Goal: Information Seeking & Learning: Learn about a topic

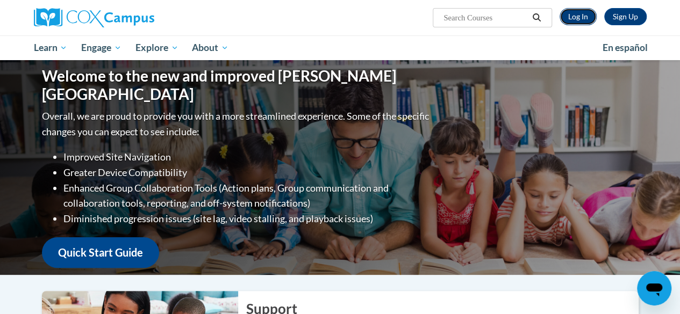
click at [573, 23] on link "Log In" at bounding box center [578, 16] width 37 height 17
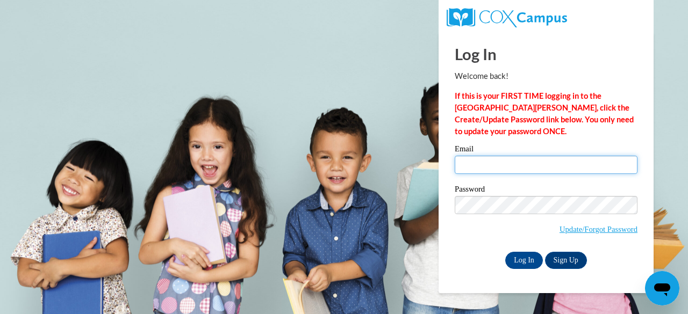
type input "eroberts@ivyprepacademy.org"
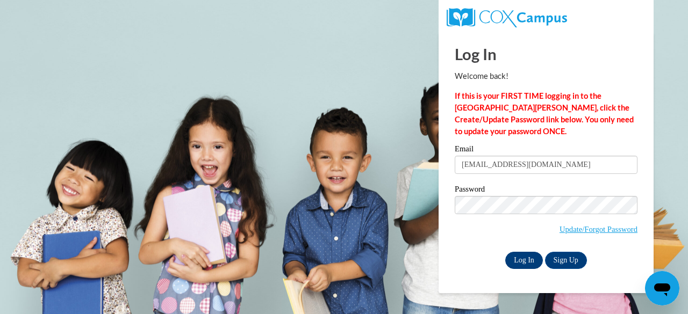
click at [526, 266] on input "Log In" at bounding box center [524, 260] width 38 height 17
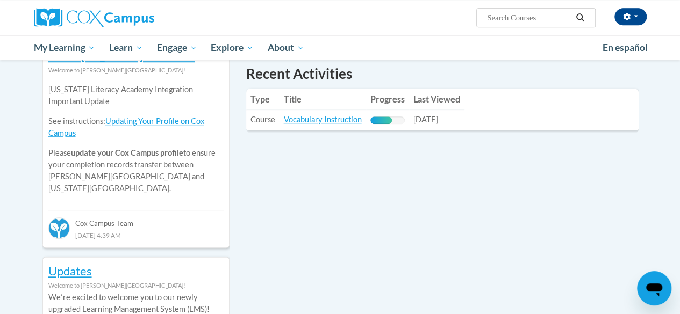
scroll to position [382, 0]
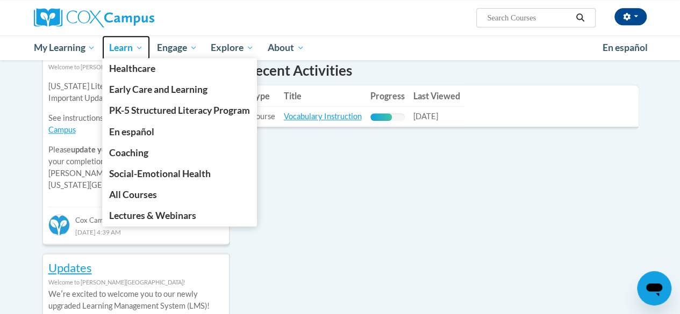
click at [136, 47] on span "Learn" at bounding box center [126, 47] width 34 height 13
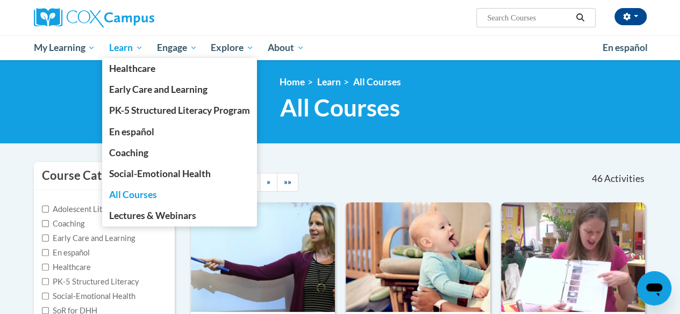
click at [128, 48] on span "Learn" at bounding box center [126, 47] width 34 height 13
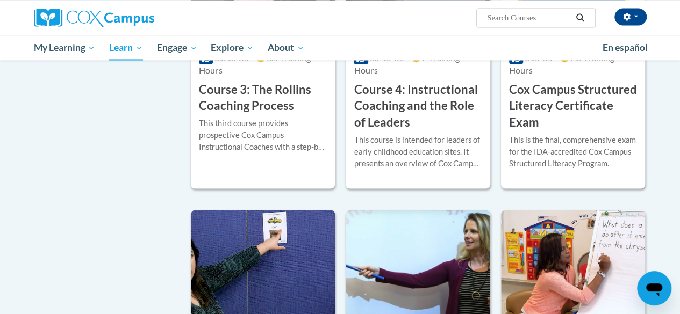
scroll to position [951, 0]
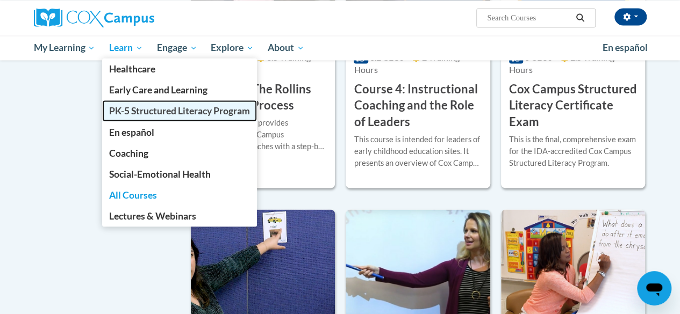
click at [130, 108] on span "PK-5 Structured Literacy Program" at bounding box center [179, 110] width 141 height 11
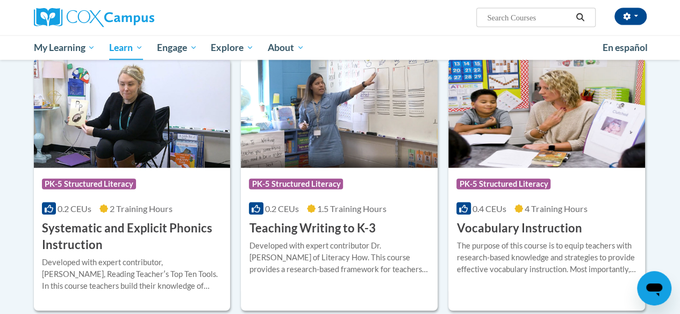
scroll to position [1183, 0]
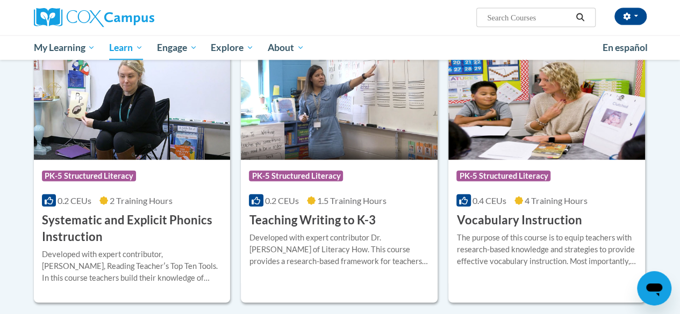
drag, startPoint x: 687, startPoint y: 40, endPoint x: 678, endPoint y: 295, distance: 255.0
click at [543, 230] on div "More Info Open The purpose of this course is to equip teachers with research-ba…" at bounding box center [546, 256] width 197 height 55
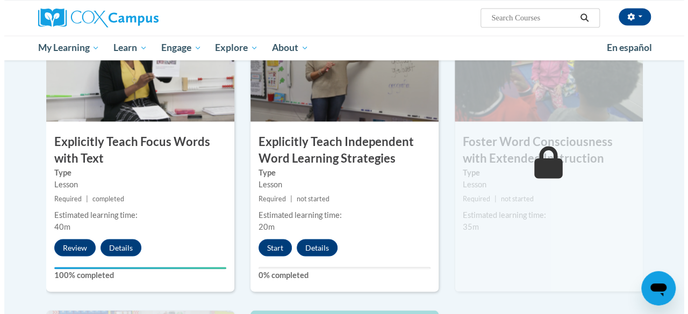
scroll to position [895, 0]
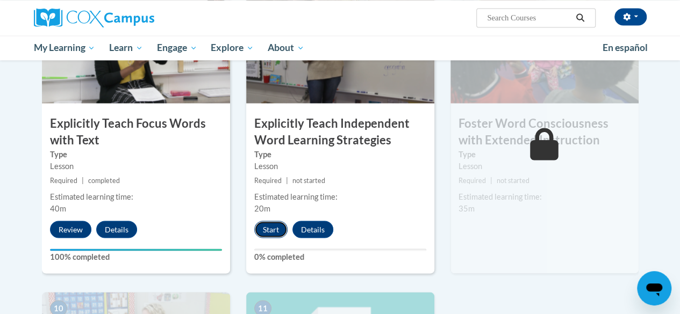
click at [265, 233] on button "Start" at bounding box center [270, 229] width 33 height 17
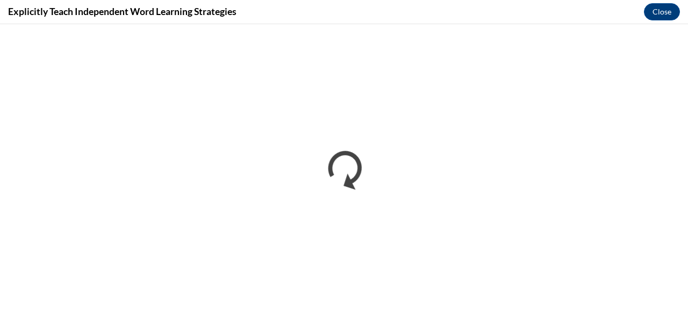
scroll to position [0, 0]
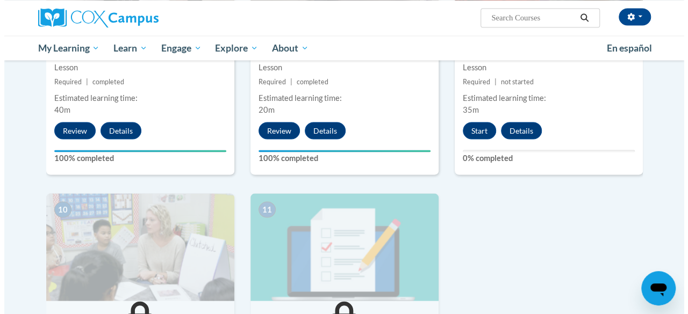
scroll to position [993, 0]
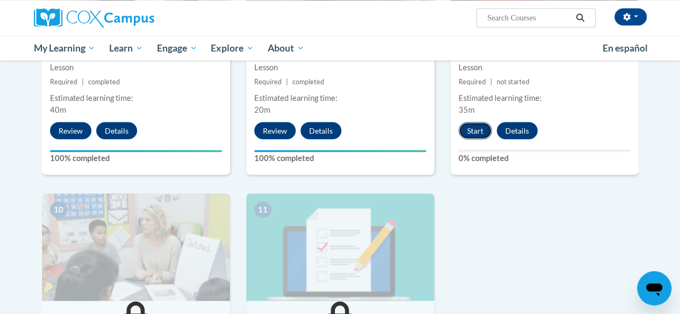
click at [475, 132] on button "Start" at bounding box center [475, 130] width 33 height 17
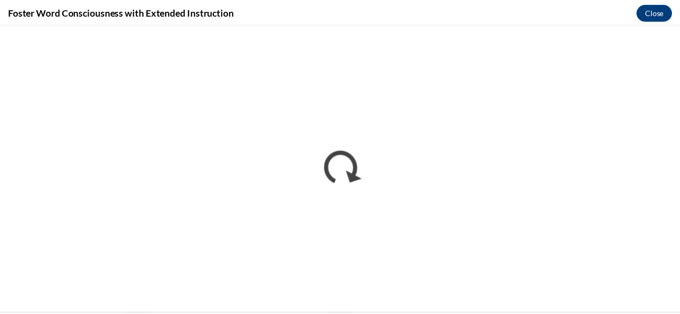
scroll to position [0, 0]
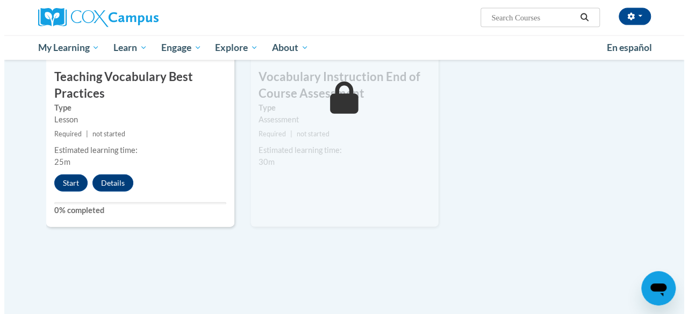
scroll to position [1239, 0]
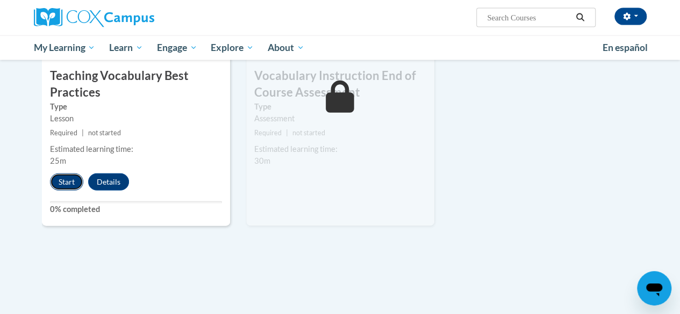
click at [65, 183] on button "Start" at bounding box center [66, 182] width 33 height 17
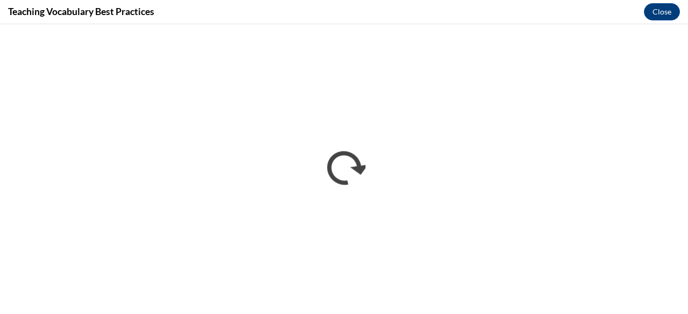
scroll to position [0, 0]
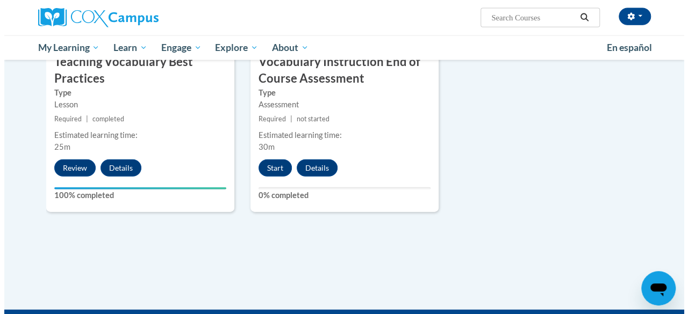
scroll to position [1247, 0]
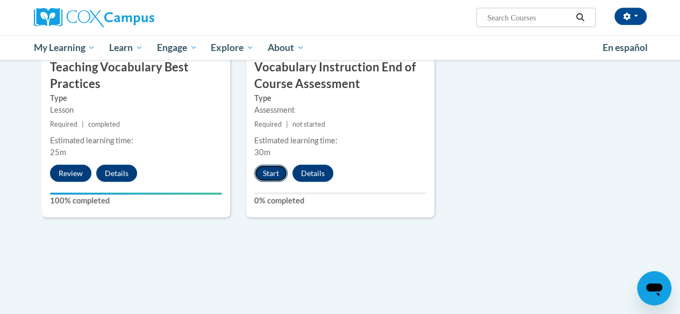
click at [266, 176] on button "Start" at bounding box center [270, 173] width 33 height 17
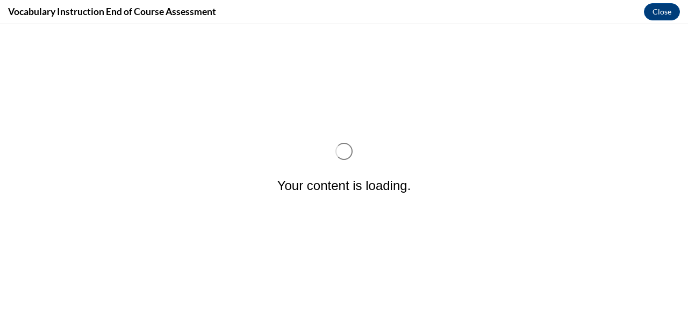
scroll to position [0, 0]
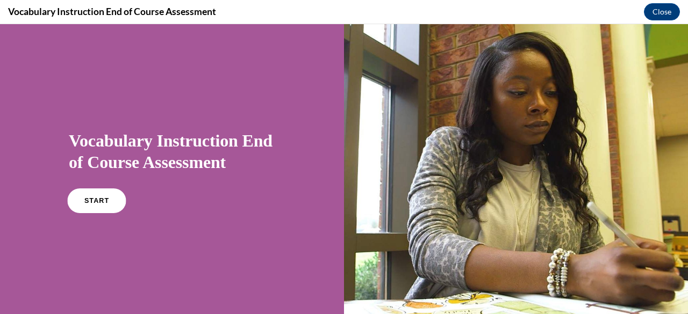
click at [103, 197] on link "START" at bounding box center [96, 201] width 59 height 25
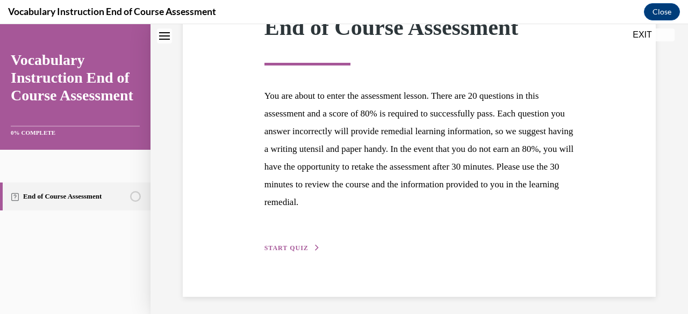
scroll to position [178, 0]
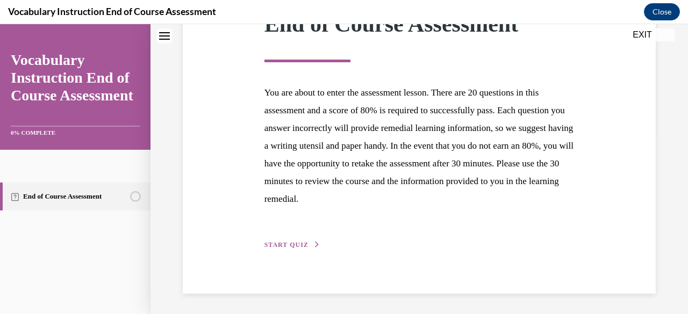
click at [294, 245] on span "START QUIZ" at bounding box center [287, 245] width 44 height 8
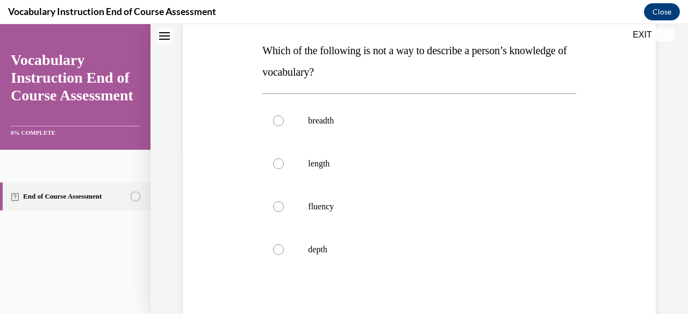
scroll to position [170, 0]
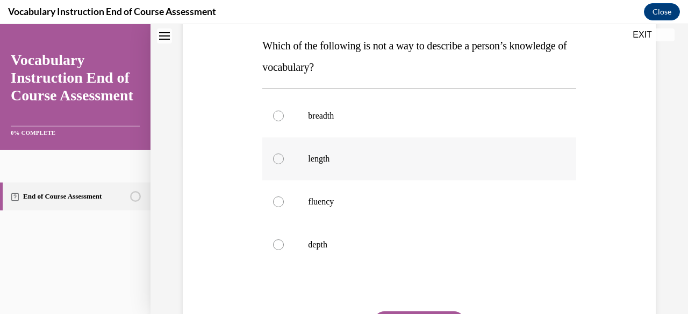
click at [321, 159] on p "length" at bounding box center [428, 159] width 241 height 11
click at [284, 159] on input "length" at bounding box center [278, 159] width 11 height 11
radio input "true"
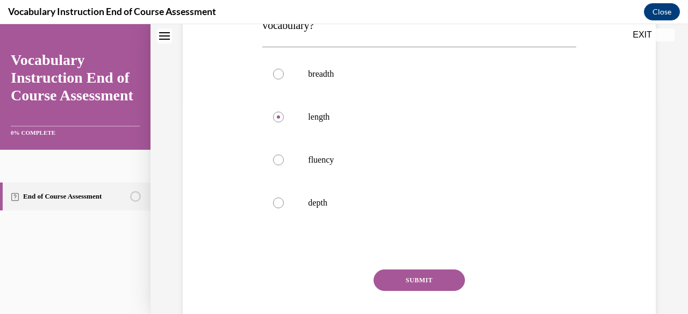
click at [397, 282] on button "SUBMIT" at bounding box center [419, 281] width 91 height 22
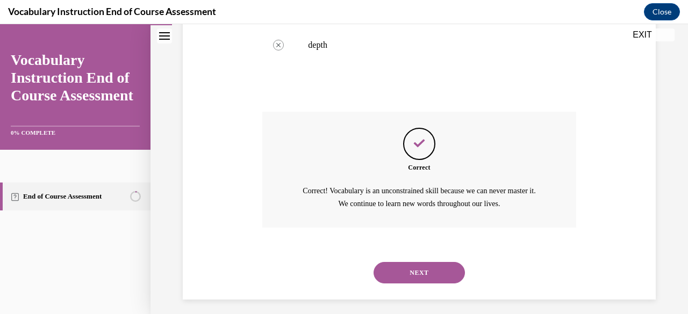
scroll to position [376, 0]
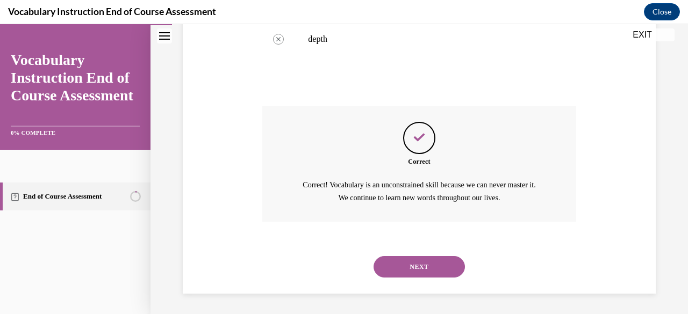
click at [415, 265] on button "NEXT" at bounding box center [419, 267] width 91 height 22
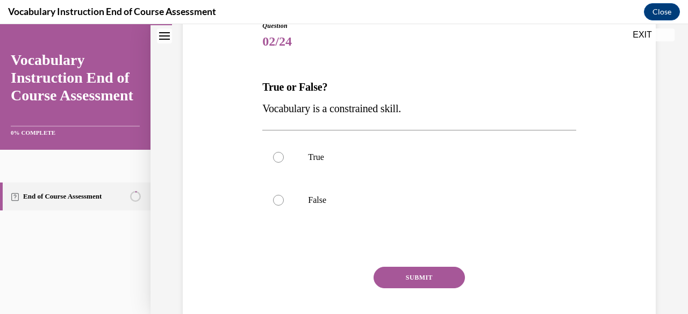
scroll to position [135, 0]
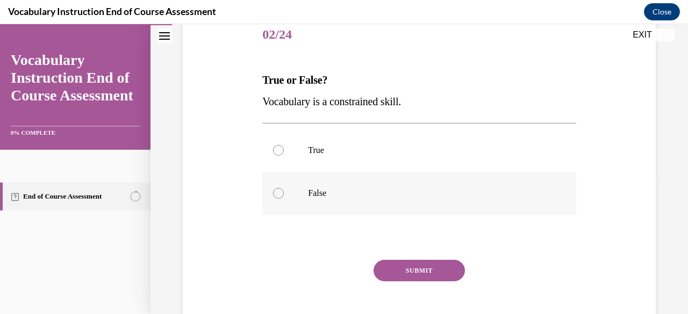
click at [314, 190] on p "False" at bounding box center [428, 193] width 241 height 11
click at [284, 190] on input "False" at bounding box center [278, 193] width 11 height 11
radio input "true"
click at [409, 272] on button "SUBMIT" at bounding box center [419, 271] width 91 height 22
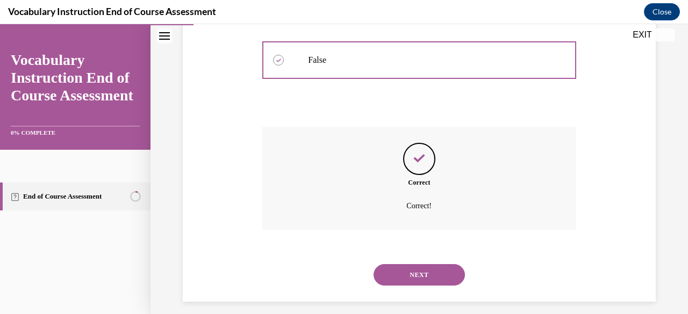
scroll to position [277, 0]
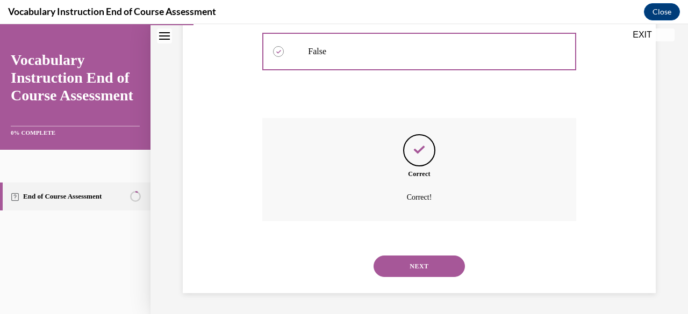
click at [416, 265] on button "NEXT" at bounding box center [419, 267] width 91 height 22
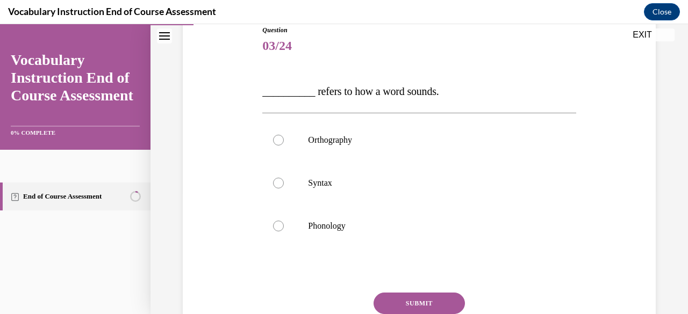
scroll to position [141, 0]
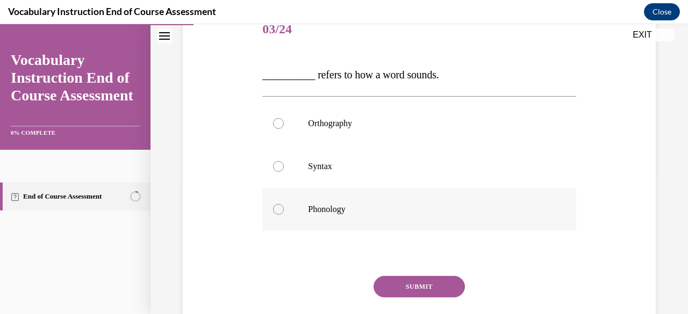
click at [333, 215] on label "Phonology" at bounding box center [418, 209] width 313 height 43
click at [284, 215] on input "Phonology" at bounding box center [278, 209] width 11 height 11
radio input "true"
click at [413, 288] on button "SUBMIT" at bounding box center [419, 287] width 91 height 22
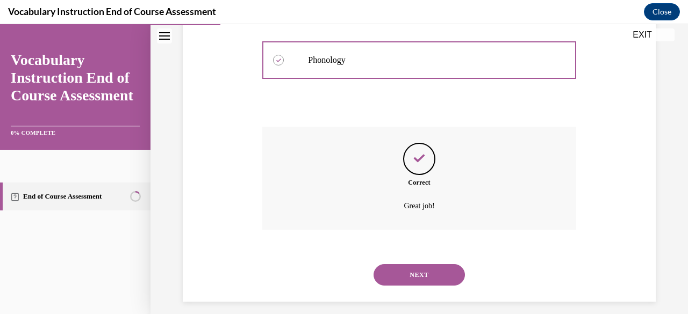
scroll to position [299, 0]
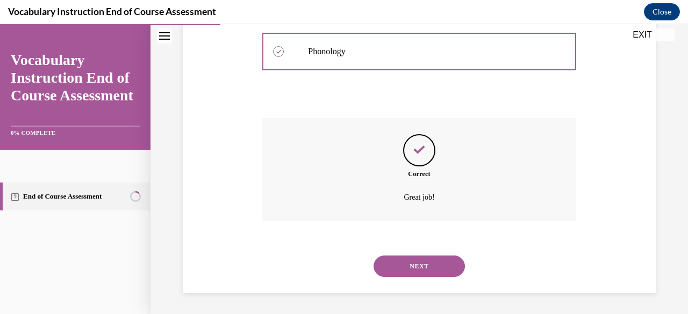
click at [417, 267] on button "NEXT" at bounding box center [419, 267] width 91 height 22
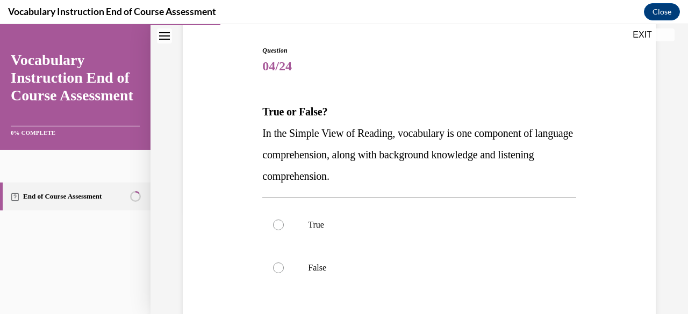
scroll to position [110, 0]
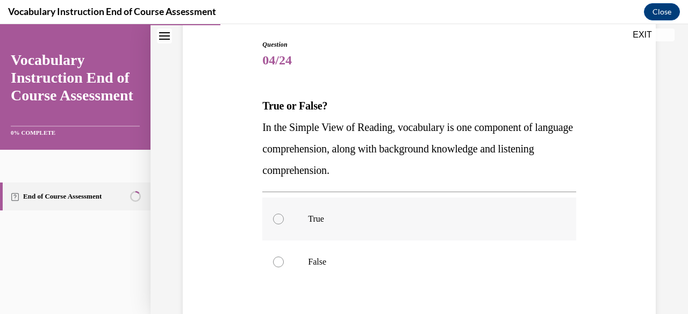
click at [412, 220] on p "True" at bounding box center [428, 219] width 241 height 11
click at [284, 220] on input "True" at bounding box center [278, 219] width 11 height 11
radio input "true"
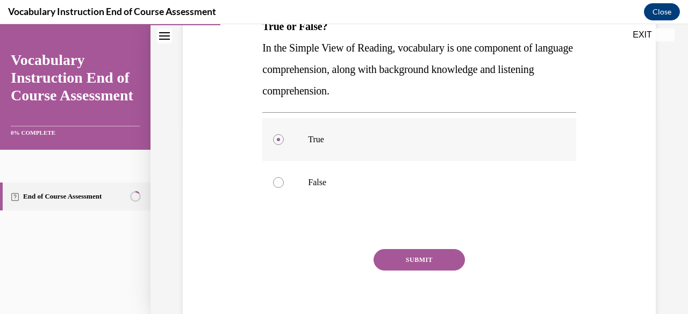
scroll to position [191, 0]
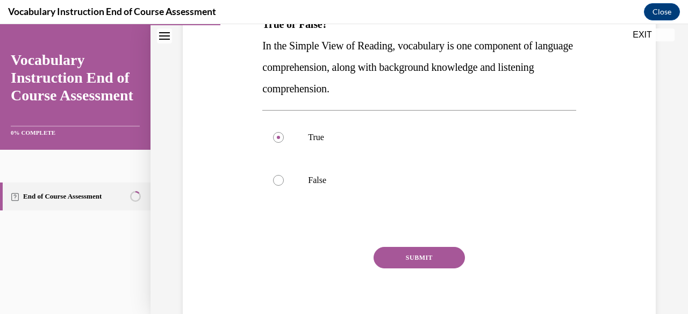
click at [423, 256] on button "SUBMIT" at bounding box center [419, 258] width 91 height 22
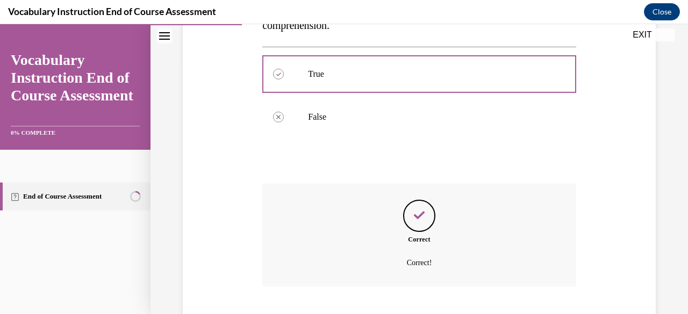
scroll to position [320, 0]
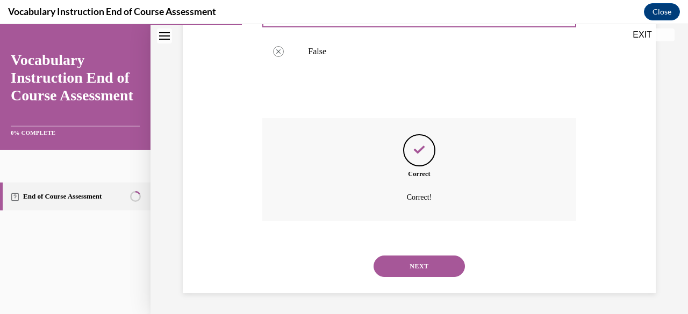
click at [423, 267] on button "NEXT" at bounding box center [419, 267] width 91 height 22
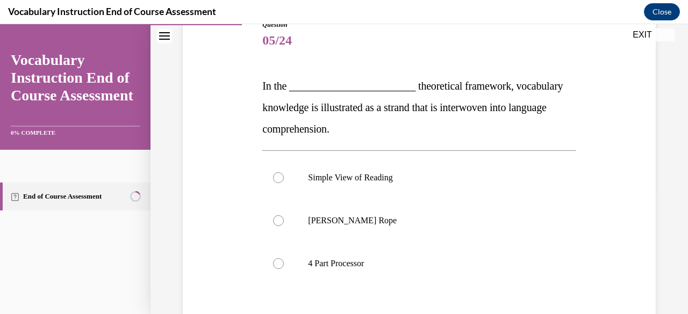
scroll to position [133, 0]
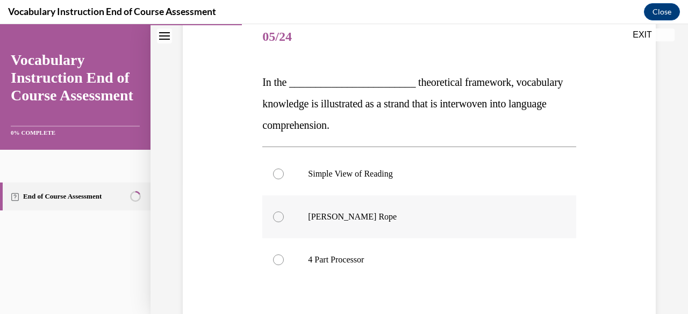
click at [383, 219] on p "Scarborough's Rope" at bounding box center [428, 217] width 241 height 11
click at [284, 219] on input "Scarborough's Rope" at bounding box center [278, 217] width 11 height 11
radio input "true"
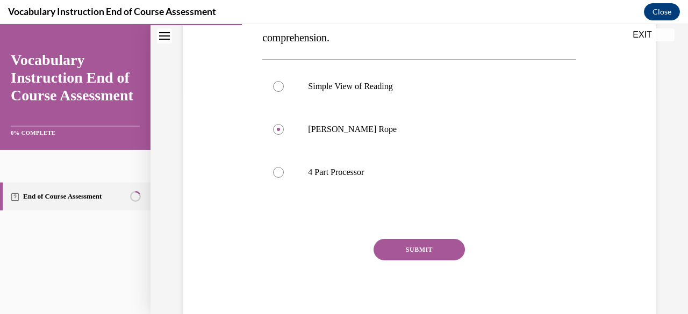
click at [414, 250] on button "SUBMIT" at bounding box center [419, 250] width 91 height 22
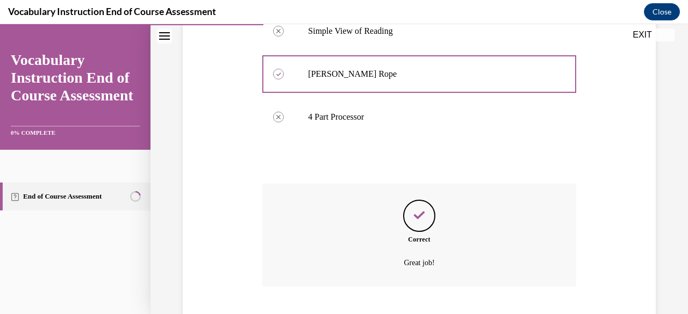
scroll to position [342, 0]
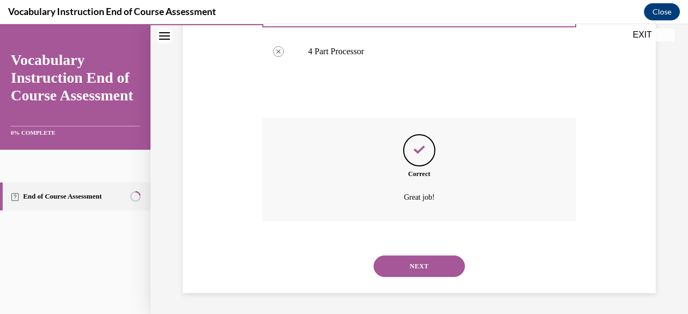
click at [424, 266] on button "NEXT" at bounding box center [419, 267] width 91 height 22
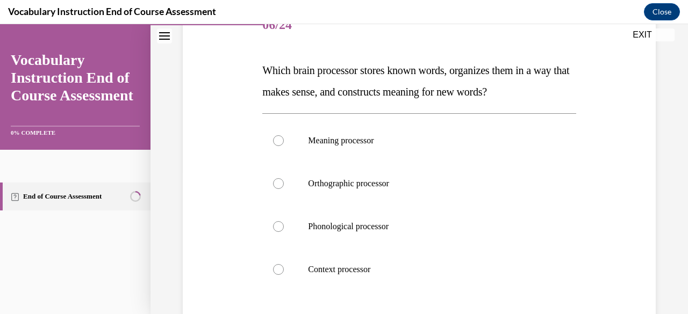
scroll to position [147, 0]
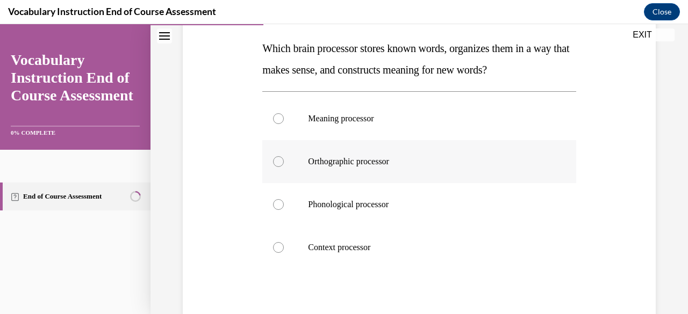
click at [392, 165] on p "Orthographic processor" at bounding box center [428, 161] width 241 height 11
click at [284, 165] on input "Orthographic processor" at bounding box center [278, 161] width 11 height 11
radio input "true"
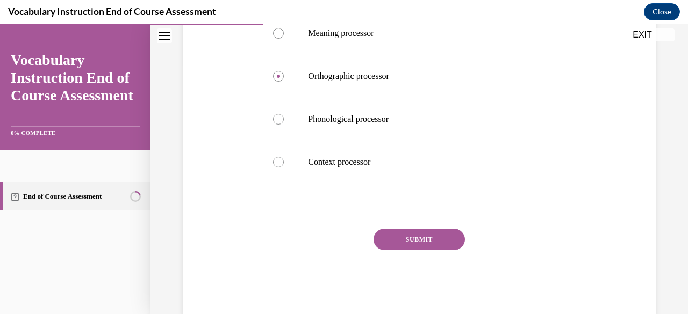
click at [414, 244] on button "SUBMIT" at bounding box center [419, 240] width 91 height 22
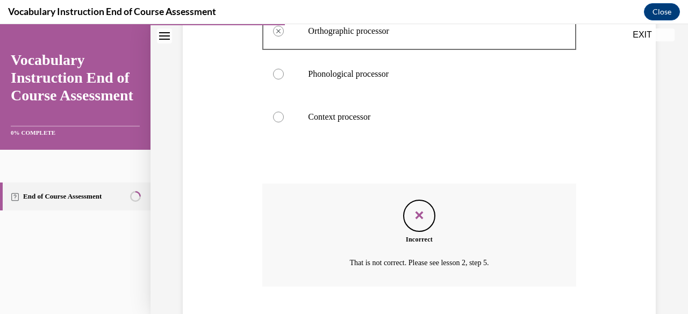
scroll to position [363, 0]
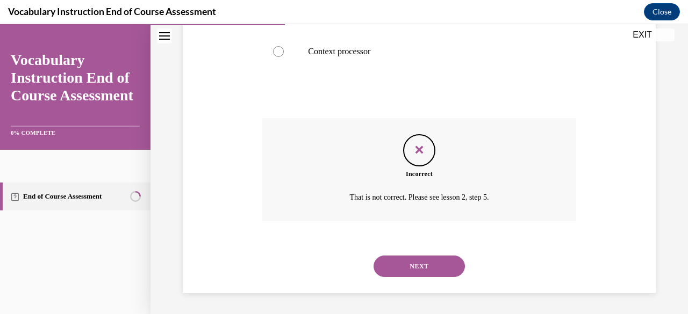
click at [428, 260] on button "NEXT" at bounding box center [419, 267] width 91 height 22
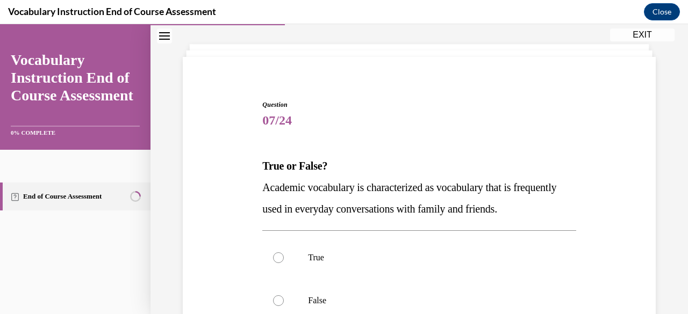
scroll to position [115, 0]
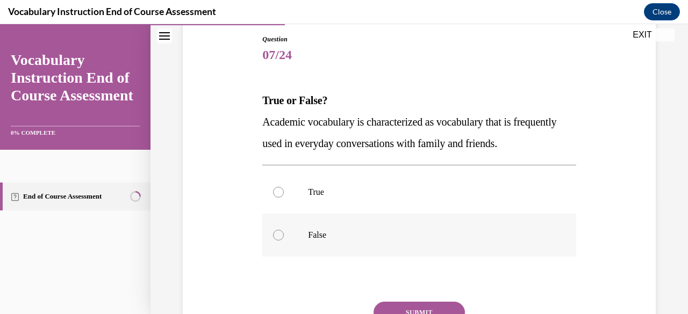
click at [361, 245] on label "False" at bounding box center [418, 235] width 313 height 43
click at [284, 241] on input "False" at bounding box center [278, 235] width 11 height 11
radio input "true"
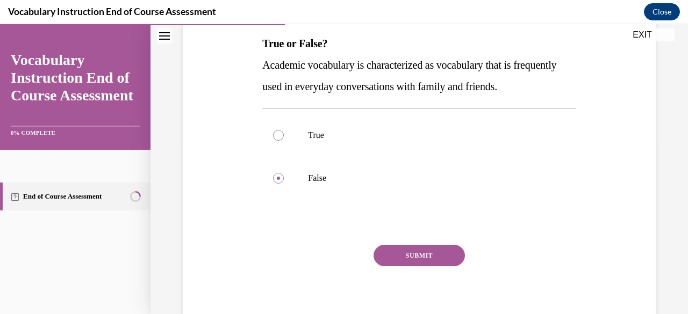
click at [416, 261] on button "SUBMIT" at bounding box center [419, 256] width 91 height 22
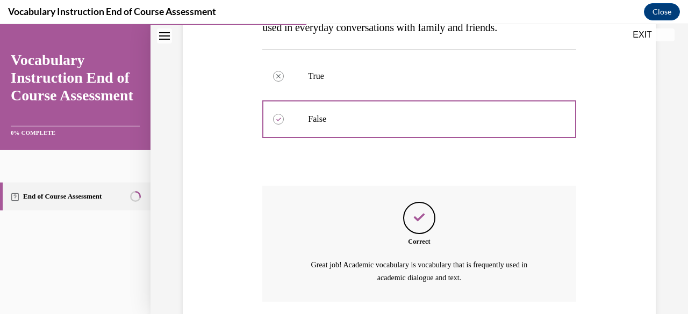
scroll to position [311, 0]
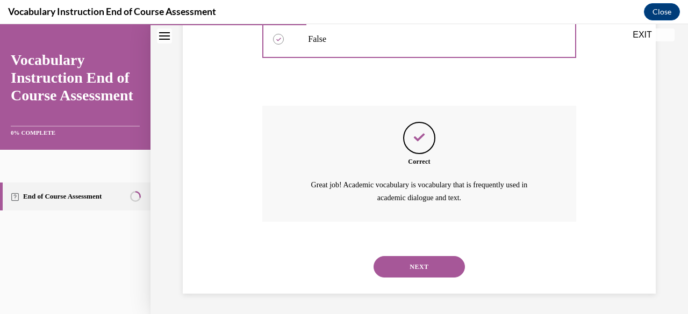
click at [416, 269] on button "NEXT" at bounding box center [419, 267] width 91 height 22
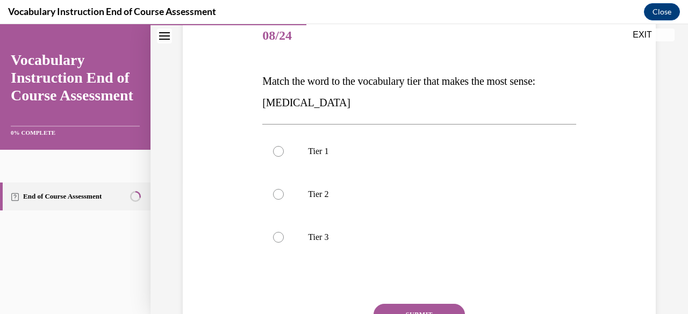
scroll to position [148, 0]
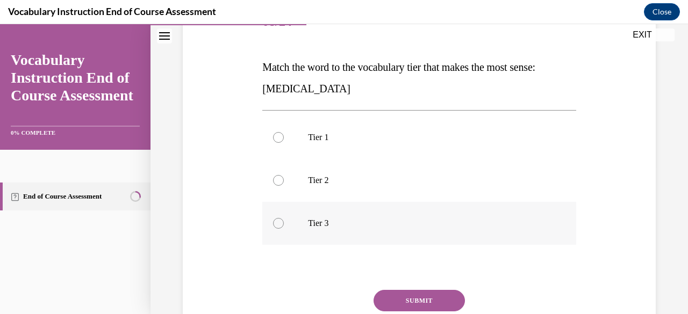
click at [382, 230] on label "Tier 3" at bounding box center [418, 223] width 313 height 43
click at [284, 229] on input "Tier 3" at bounding box center [278, 223] width 11 height 11
radio input "true"
click at [417, 302] on button "SUBMIT" at bounding box center [419, 301] width 91 height 22
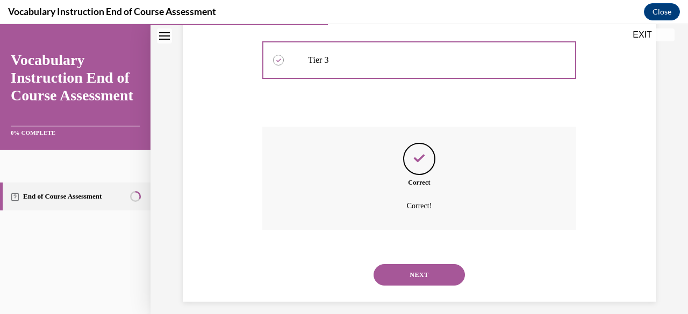
scroll to position [320, 0]
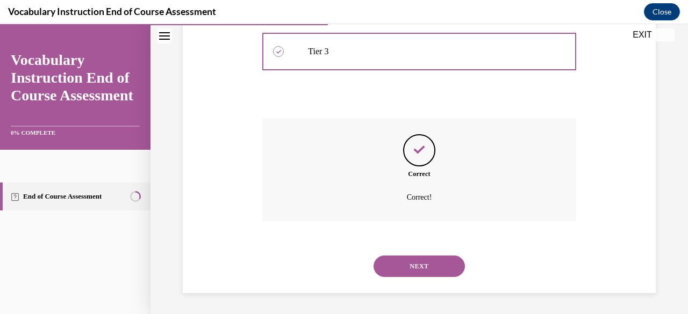
click at [426, 269] on button "NEXT" at bounding box center [419, 267] width 91 height 22
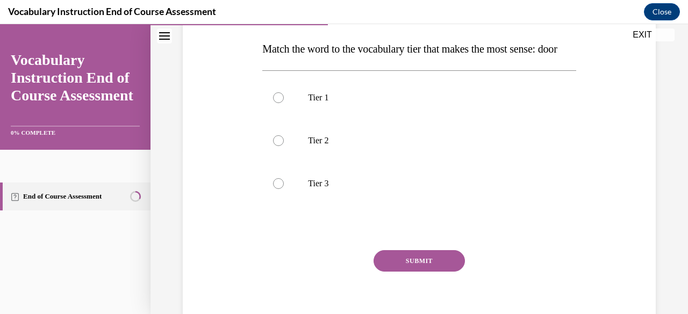
scroll to position [173, 0]
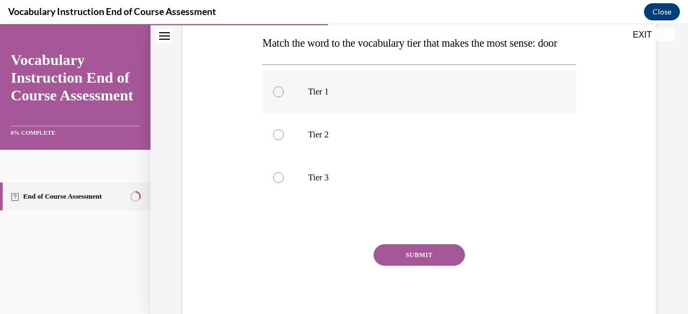
click at [316, 97] on p "Tier 1" at bounding box center [428, 92] width 241 height 11
click at [284, 97] on input "Tier 1" at bounding box center [278, 92] width 11 height 11
radio input "true"
click at [425, 266] on button "SUBMIT" at bounding box center [419, 256] width 91 height 22
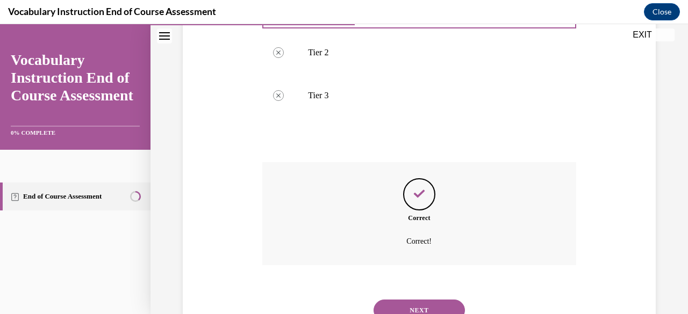
scroll to position [320, 0]
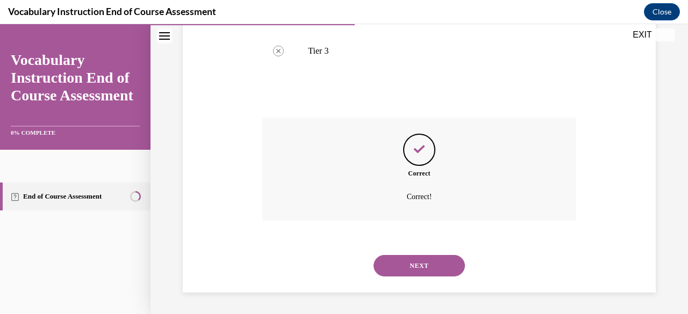
click at [430, 266] on button "NEXT" at bounding box center [419, 266] width 91 height 22
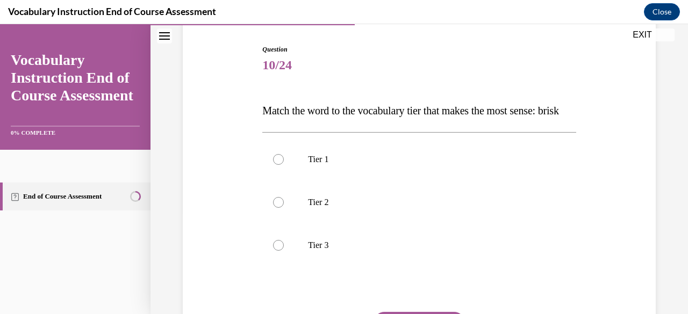
scroll to position [110, 0]
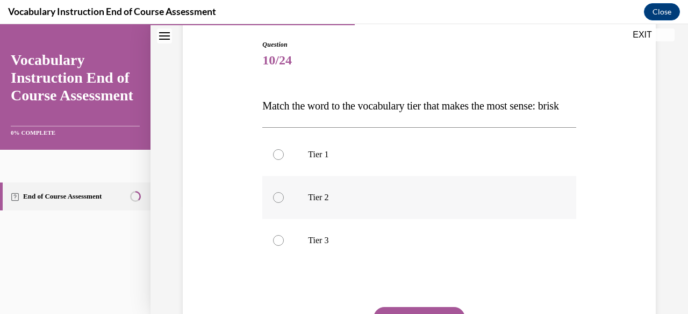
click at [392, 219] on label "Tier 2" at bounding box center [418, 197] width 313 height 43
click at [284, 203] on input "Tier 2" at bounding box center [278, 197] width 11 height 11
radio input "true"
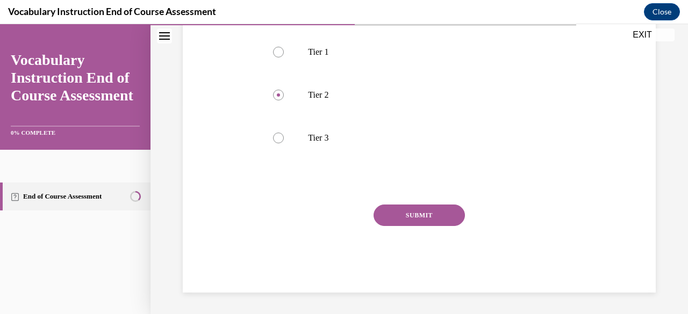
click at [423, 226] on button "SUBMIT" at bounding box center [419, 216] width 91 height 22
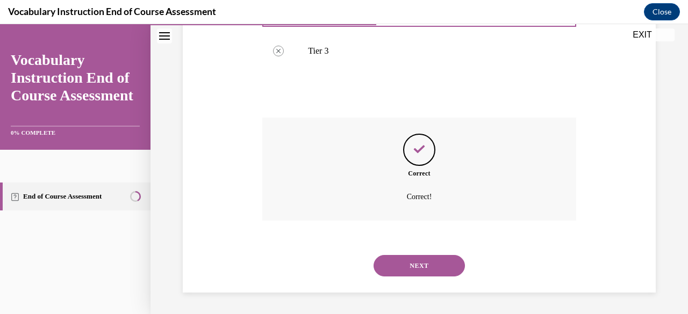
scroll to position [320, 0]
click at [423, 266] on button "NEXT" at bounding box center [419, 266] width 91 height 22
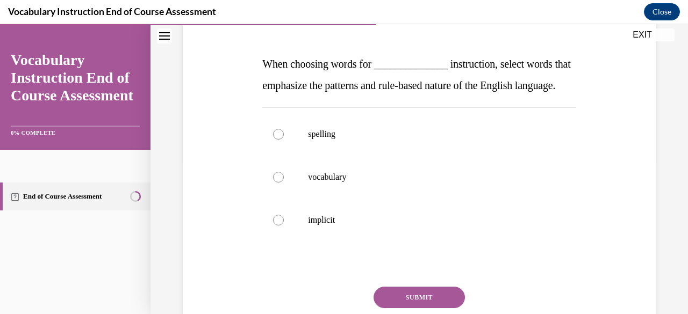
scroll to position [152, 0]
click at [352, 182] on p "vocabulary" at bounding box center [428, 176] width 241 height 11
click at [284, 182] on input "vocabulary" at bounding box center [278, 176] width 11 height 11
radio input "true"
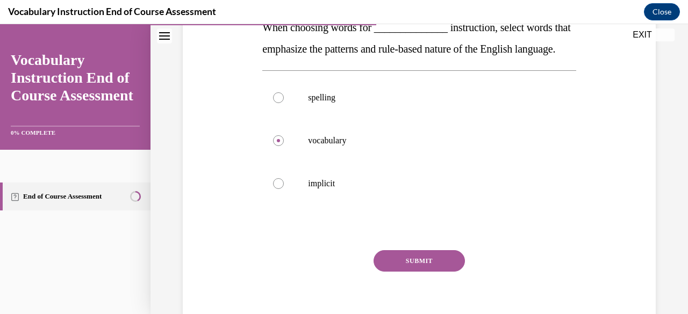
click at [419, 272] on button "SUBMIT" at bounding box center [419, 262] width 91 height 22
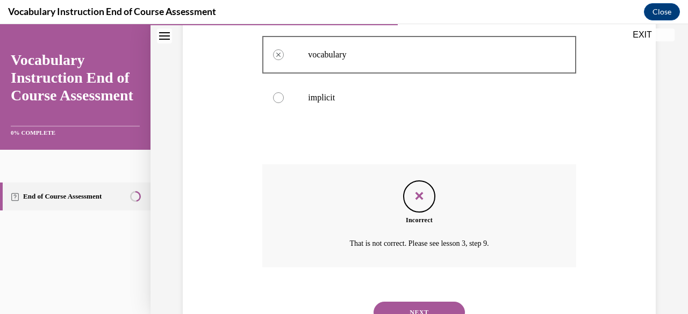
scroll to position [342, 0]
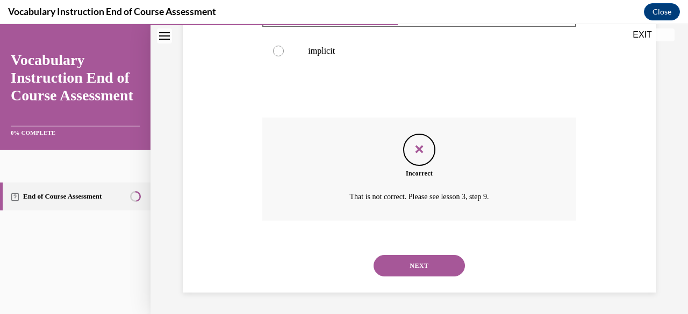
click at [415, 263] on button "NEXT" at bounding box center [419, 266] width 91 height 22
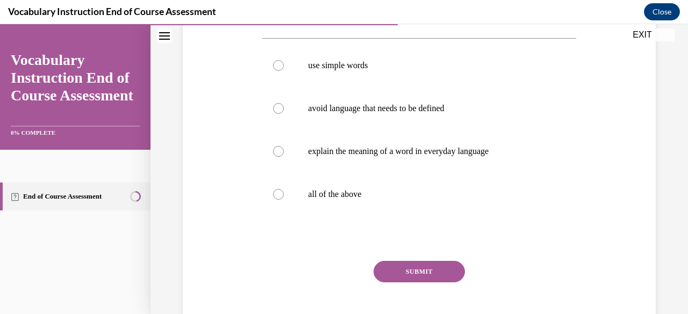
scroll to position [199, 0]
click at [353, 204] on label "all of the above" at bounding box center [418, 194] width 313 height 43
click at [284, 199] on input "all of the above" at bounding box center [278, 194] width 11 height 11
radio input "true"
click at [405, 274] on button "SUBMIT" at bounding box center [419, 272] width 91 height 22
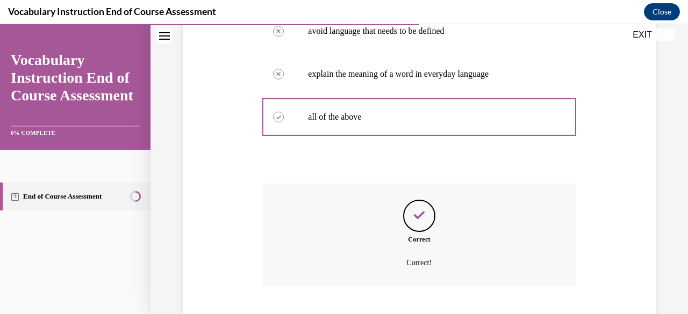
scroll to position [342, 0]
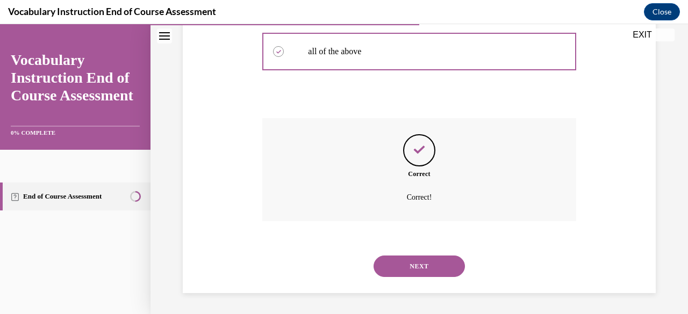
click at [408, 266] on button "NEXT" at bounding box center [419, 267] width 91 height 22
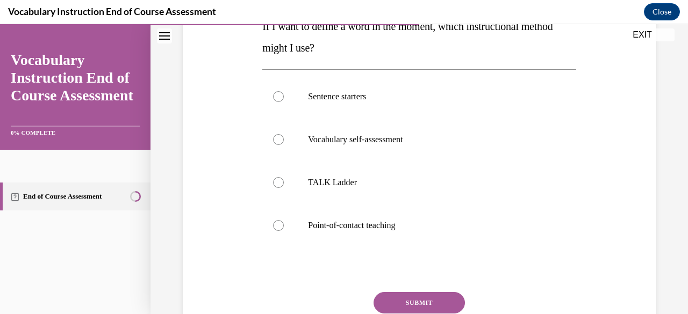
scroll to position [191, 0]
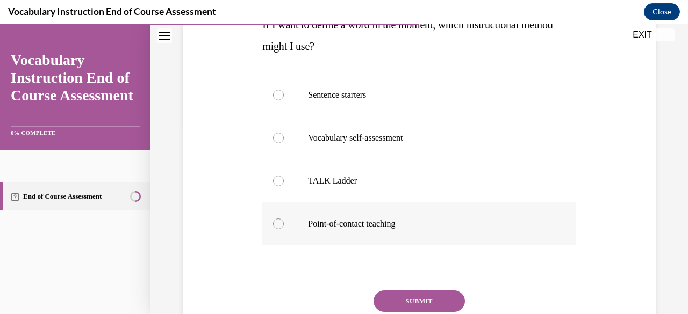
click at [399, 228] on p "Point-of-contact teaching" at bounding box center [428, 224] width 241 height 11
click at [284, 228] on input "Point-of-contact teaching" at bounding box center [278, 224] width 11 height 11
radio input "true"
click at [411, 299] on button "SUBMIT" at bounding box center [419, 302] width 91 height 22
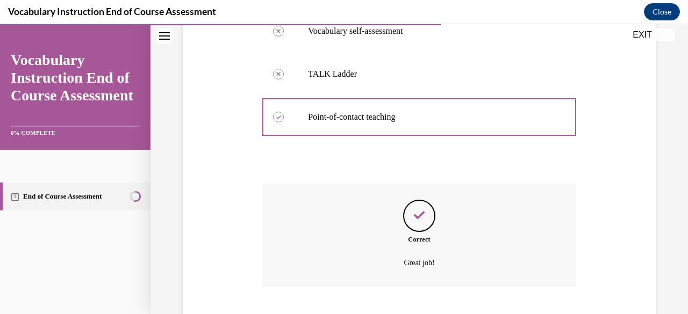
scroll to position [363, 0]
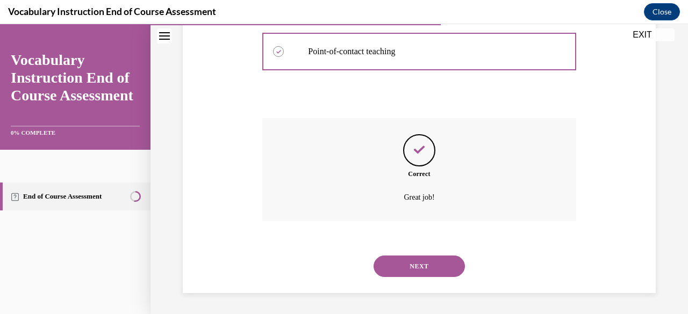
click at [413, 265] on button "NEXT" at bounding box center [419, 267] width 91 height 22
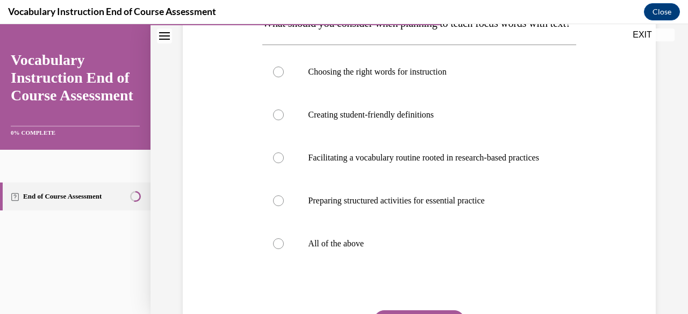
scroll to position [194, 0]
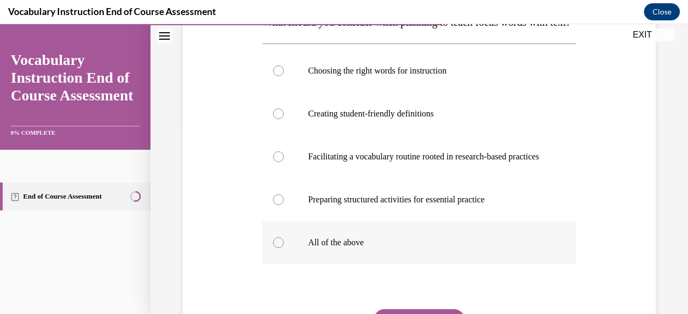
click at [363, 265] on label "All of the above" at bounding box center [418, 242] width 313 height 43
click at [284, 248] on input "All of the above" at bounding box center [278, 243] width 11 height 11
radio input "true"
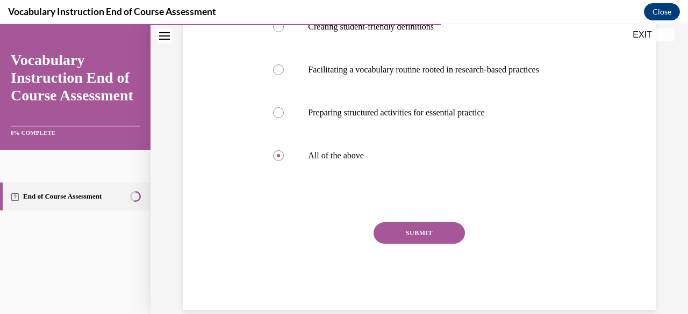
click at [413, 244] on button "SUBMIT" at bounding box center [419, 234] width 91 height 22
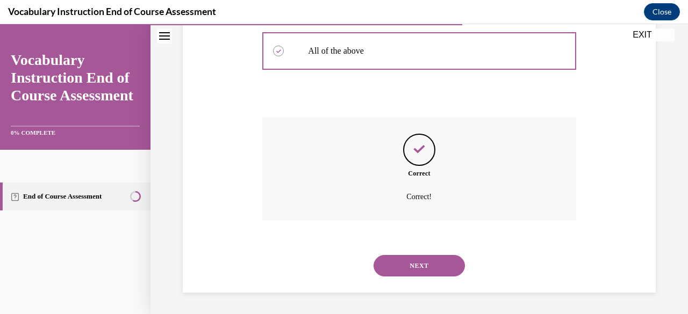
scroll to position [417, 0]
click at [417, 270] on button "NEXT" at bounding box center [419, 266] width 91 height 22
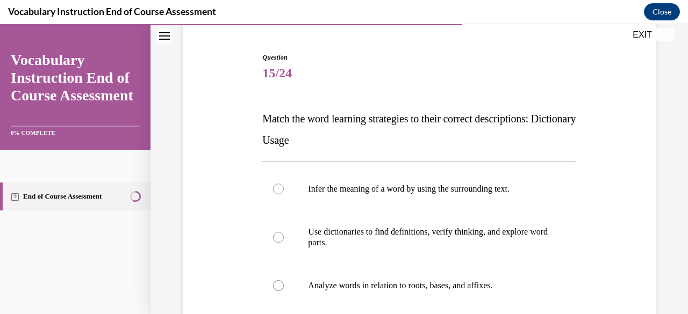
scroll to position [103, 0]
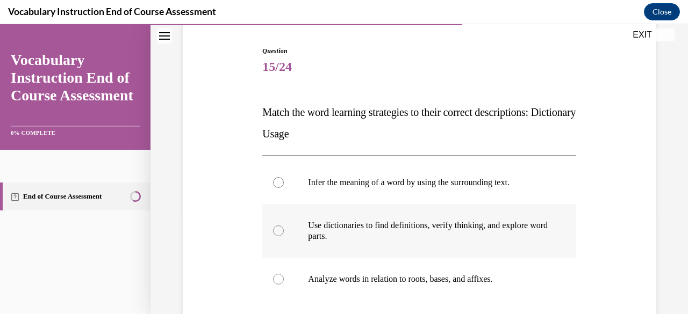
click at [408, 231] on p "Use dictionaries to find definitions, verify thinking, and explore word parts." at bounding box center [428, 231] width 241 height 22
click at [284, 231] on input "Use dictionaries to find definitions, verify thinking, and explore word parts." at bounding box center [278, 231] width 11 height 11
radio input "true"
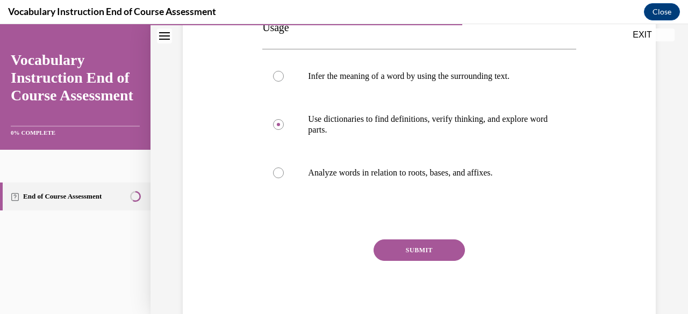
click at [404, 245] on button "SUBMIT" at bounding box center [419, 251] width 91 height 22
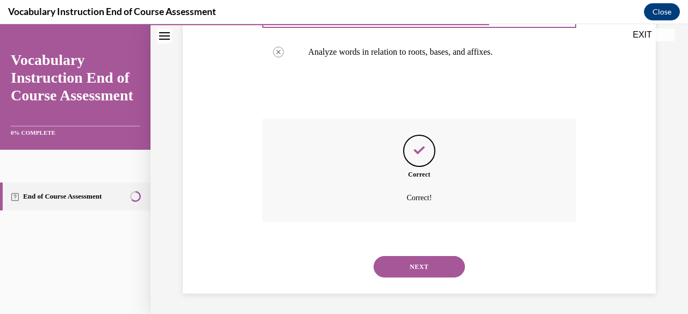
scroll to position [331, 0]
click at [415, 270] on button "NEXT" at bounding box center [419, 267] width 91 height 22
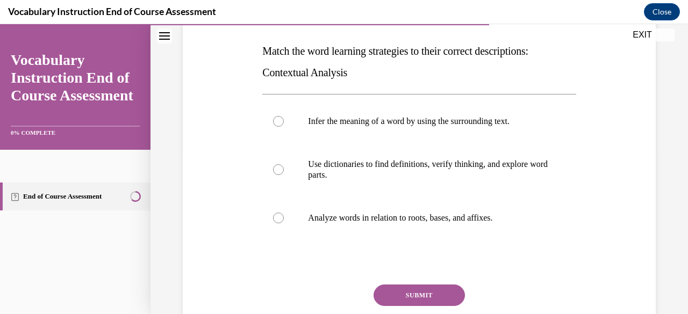
scroll to position [166, 0]
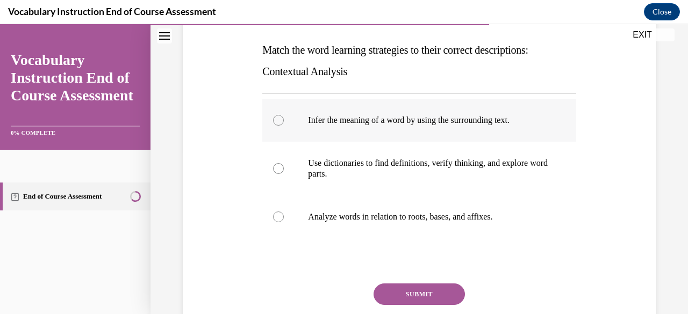
click at [423, 126] on label "Infer the meaning of a word by using the surrounding text." at bounding box center [418, 120] width 313 height 43
click at [284, 126] on input "Infer the meaning of a word by using the surrounding text." at bounding box center [278, 120] width 11 height 11
radio input "true"
click at [412, 295] on button "SUBMIT" at bounding box center [419, 295] width 91 height 22
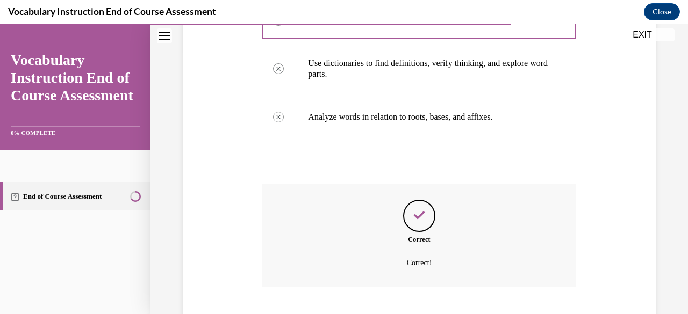
scroll to position [331, 0]
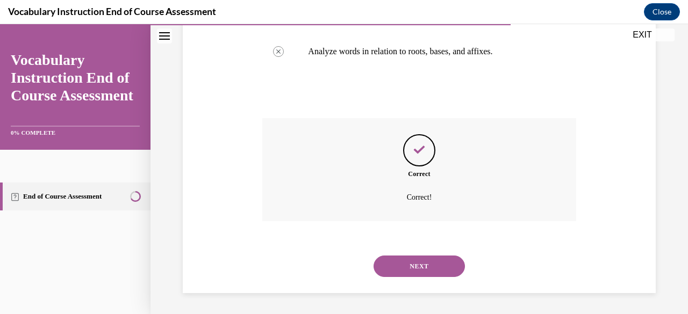
click at [414, 264] on button "NEXT" at bounding box center [419, 267] width 91 height 22
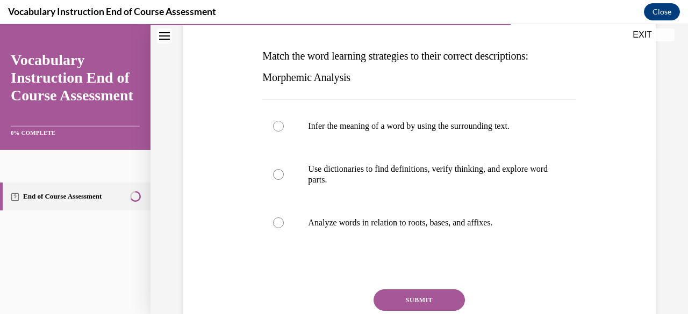
scroll to position [171, 0]
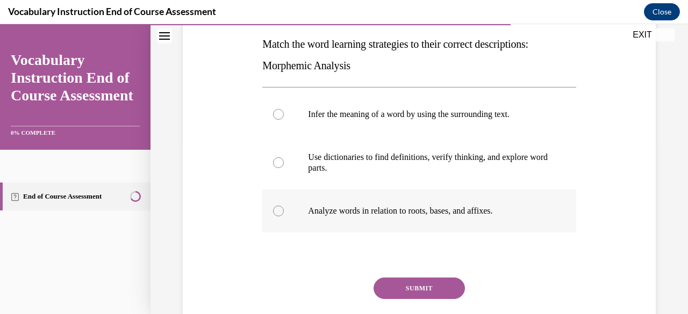
click at [395, 215] on p "Analyze words in relation to roots, bases, and affixes." at bounding box center [428, 211] width 241 height 11
click at [284, 215] on input "Analyze words in relation to roots, bases, and affixes." at bounding box center [278, 211] width 11 height 11
radio input "true"
click at [399, 285] on button "SUBMIT" at bounding box center [419, 289] width 91 height 22
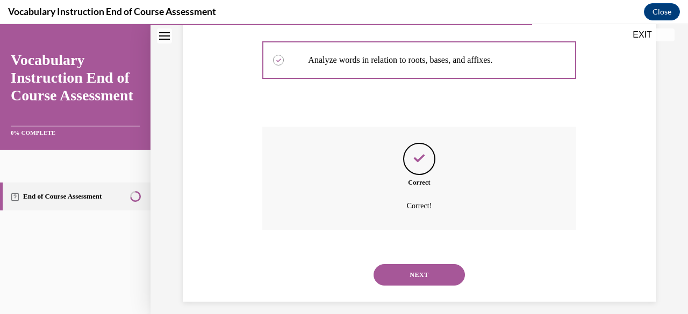
scroll to position [331, 0]
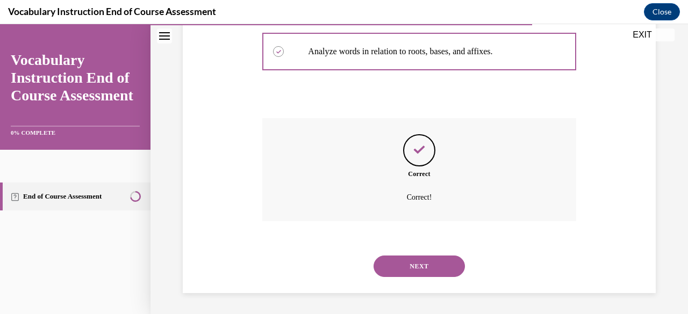
click at [411, 267] on button "NEXT" at bounding box center [419, 267] width 91 height 22
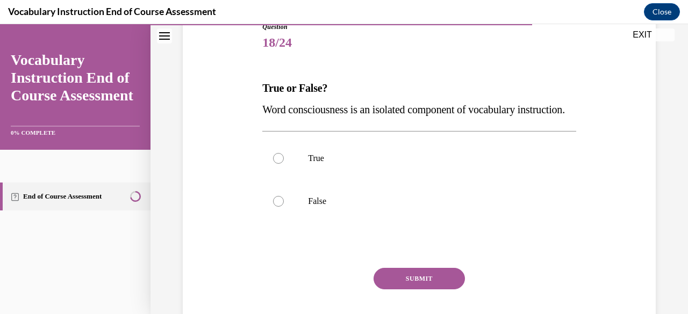
scroll to position [128, 0]
click at [359, 206] on p "False" at bounding box center [428, 200] width 241 height 11
click at [284, 206] on input "False" at bounding box center [278, 200] width 11 height 11
radio input "true"
click at [404, 289] on button "SUBMIT" at bounding box center [419, 278] width 91 height 22
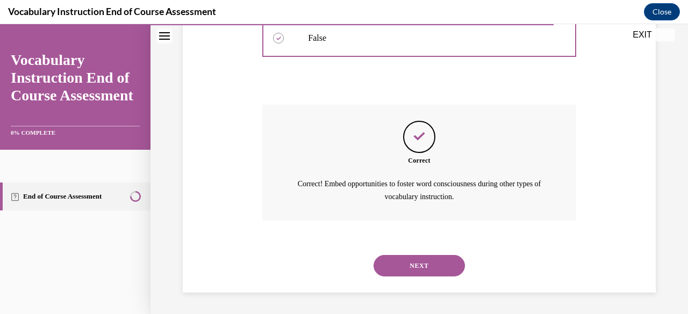
scroll to position [311, 0]
click at [416, 270] on button "NEXT" at bounding box center [419, 266] width 91 height 22
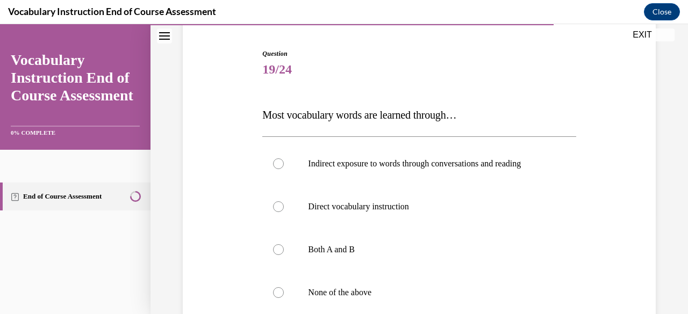
scroll to position [119, 0]
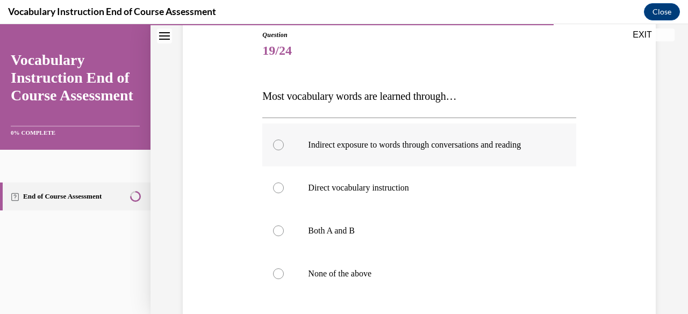
click at [439, 152] on label "Indirect exposure to words through conversations and reading" at bounding box center [418, 145] width 313 height 43
click at [284, 151] on input "Indirect exposure to words through conversations and reading" at bounding box center [278, 145] width 11 height 11
radio input "true"
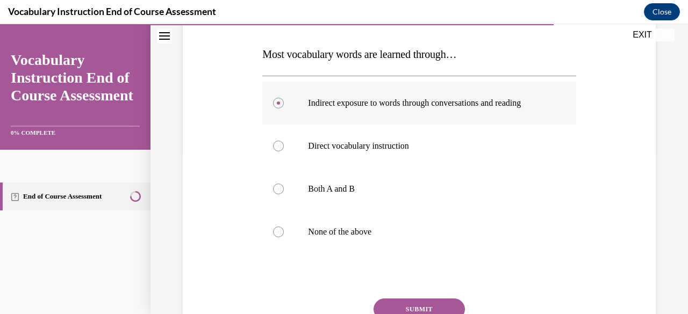
scroll to position [161, 0]
click at [389, 190] on p "Both A and B" at bounding box center [428, 189] width 241 height 11
click at [284, 190] on input "Both A and B" at bounding box center [278, 189] width 11 height 11
radio input "true"
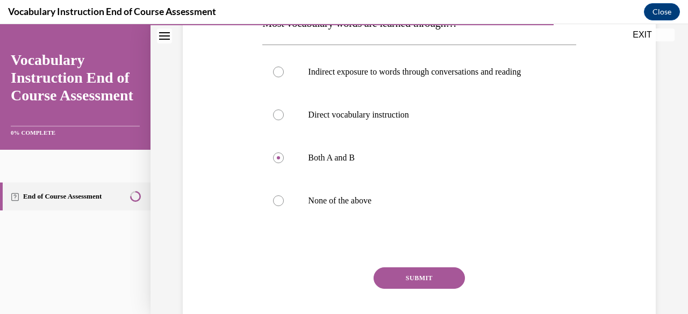
click at [419, 275] on button "SUBMIT" at bounding box center [419, 279] width 91 height 22
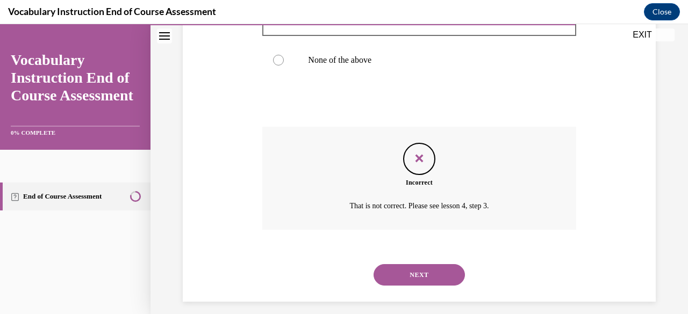
scroll to position [342, 0]
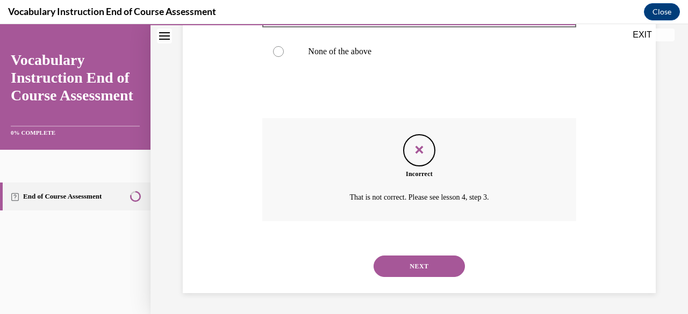
click at [421, 260] on button "NEXT" at bounding box center [419, 267] width 91 height 22
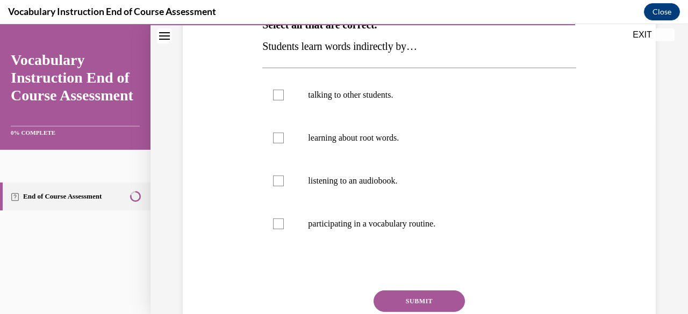
scroll to position [192, 0]
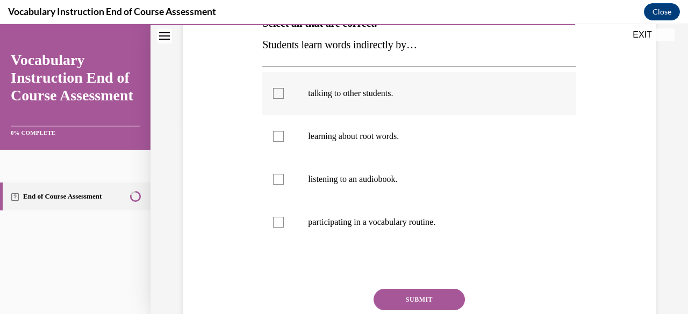
click at [280, 95] on div at bounding box center [278, 93] width 11 height 11
click at [280, 95] on input "talking to other students." at bounding box center [278, 93] width 11 height 11
checkbox input "true"
click at [282, 183] on div at bounding box center [278, 179] width 11 height 11
click at [282, 183] on input "listening to an audiobook." at bounding box center [278, 179] width 11 height 11
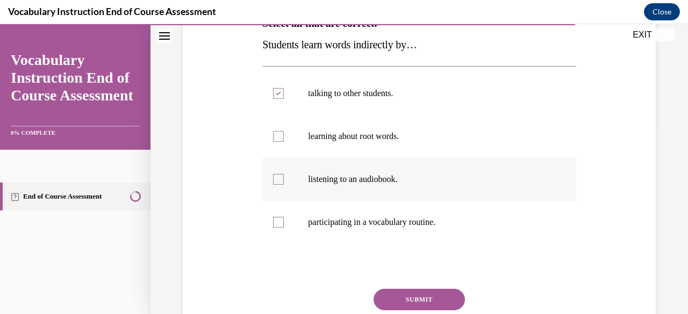
checkbox input "true"
click at [278, 226] on div at bounding box center [278, 222] width 11 height 11
click at [278, 226] on input "participating in a vocabulary routine." at bounding box center [278, 222] width 11 height 11
checkbox input "true"
click at [404, 297] on button "SUBMIT" at bounding box center [419, 300] width 91 height 22
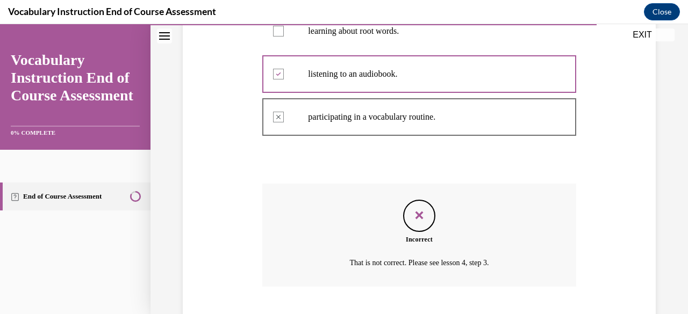
scroll to position [363, 0]
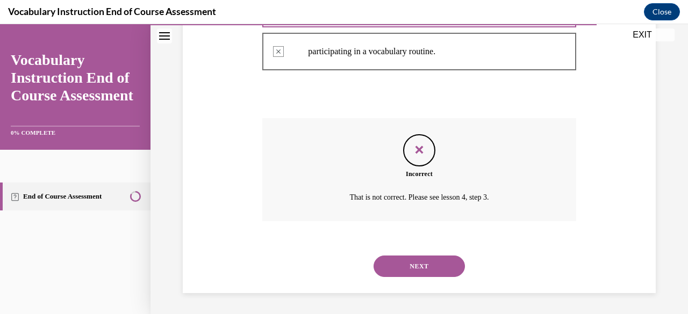
click at [404, 268] on button "NEXT" at bounding box center [419, 267] width 91 height 22
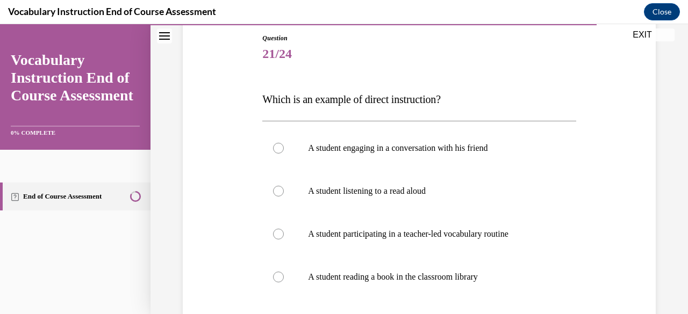
scroll to position [120, 0]
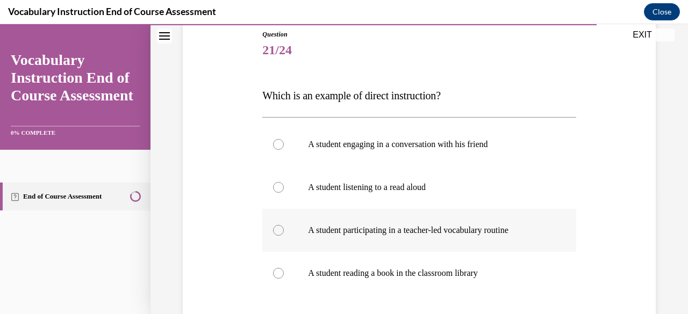
click at [404, 232] on p "A student participating in a teacher-led vocabulary routine" at bounding box center [428, 230] width 241 height 11
click at [284, 232] on input "A student participating in a teacher-led vocabulary routine" at bounding box center [278, 230] width 11 height 11
radio input "true"
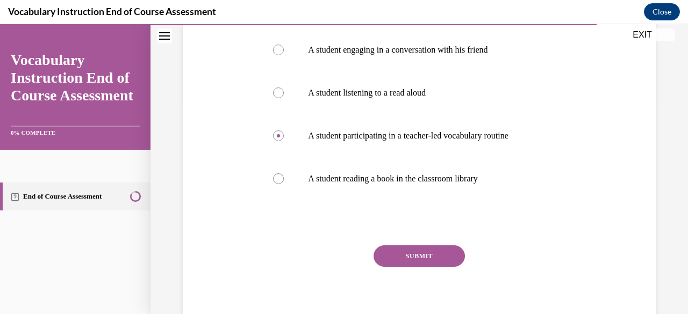
click at [402, 256] on button "SUBMIT" at bounding box center [419, 257] width 91 height 22
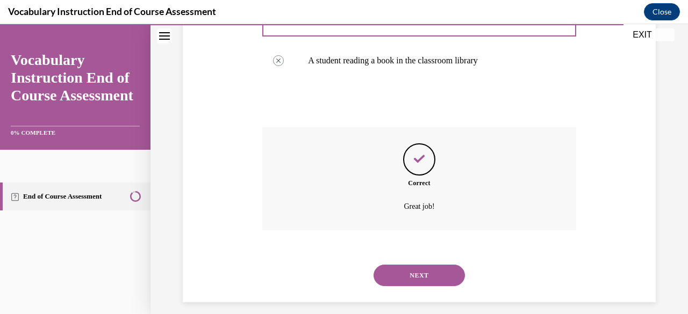
scroll to position [342, 0]
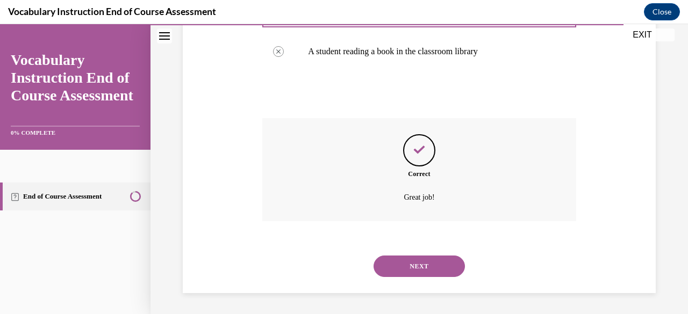
click at [399, 268] on button "NEXT" at bounding box center [419, 267] width 91 height 22
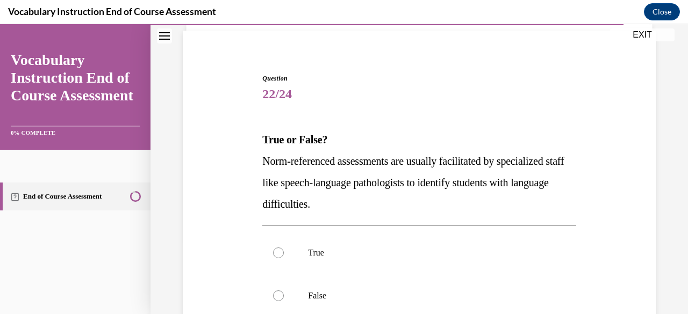
scroll to position [77, 0]
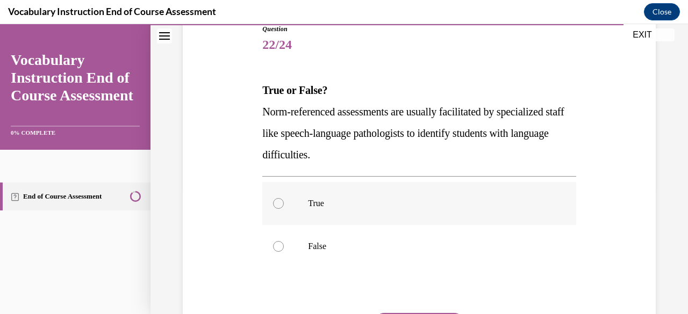
click at [383, 201] on p "True" at bounding box center [428, 203] width 241 height 11
click at [284, 201] on input "True" at bounding box center [278, 203] width 11 height 11
radio input "true"
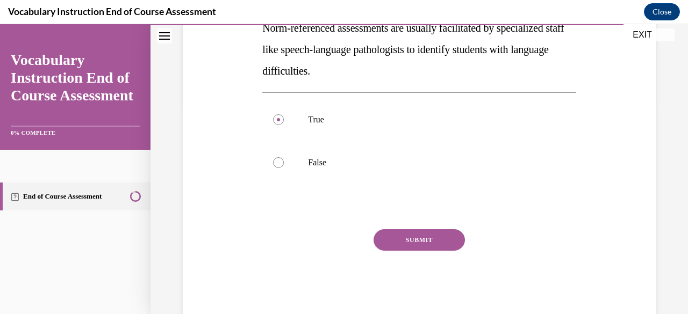
click at [406, 233] on button "SUBMIT" at bounding box center [419, 241] width 91 height 22
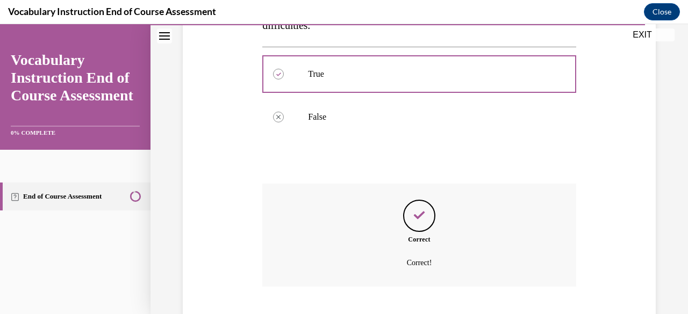
scroll to position [320, 0]
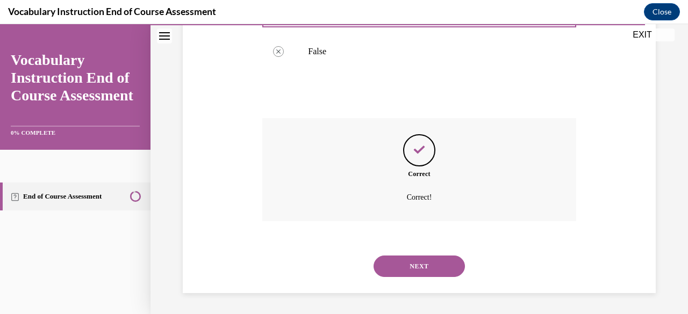
click at [401, 268] on button "NEXT" at bounding box center [419, 267] width 91 height 22
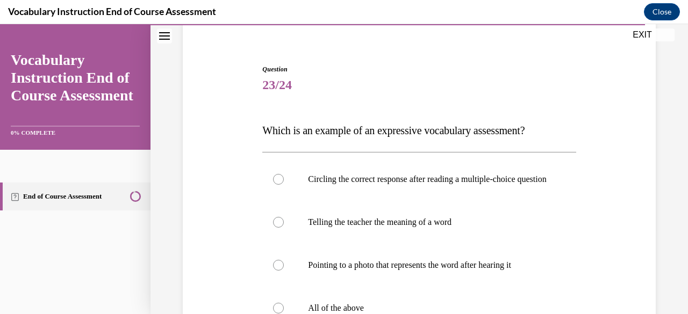
scroll to position [91, 0]
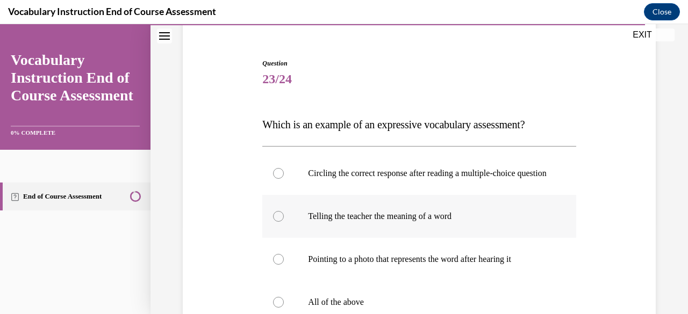
click at [391, 222] on p "Telling the teacher the meaning of a word" at bounding box center [428, 216] width 241 height 11
click at [284, 222] on input "Telling the teacher the meaning of a word" at bounding box center [278, 216] width 11 height 11
radio input "true"
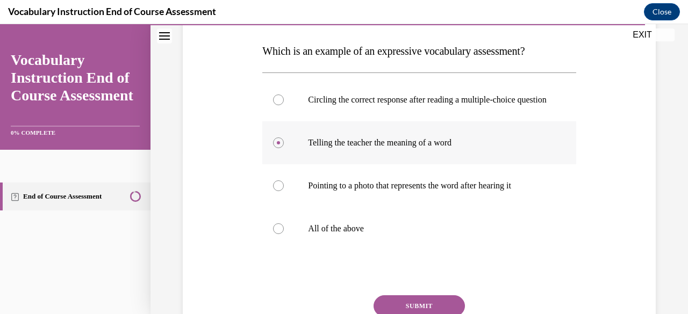
scroll to position [171, 0]
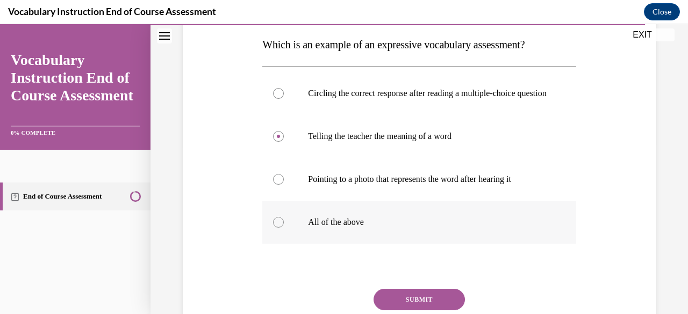
click at [359, 228] on p "All of the above" at bounding box center [428, 222] width 241 height 11
click at [284, 228] on input "All of the above" at bounding box center [278, 222] width 11 height 11
radio input "true"
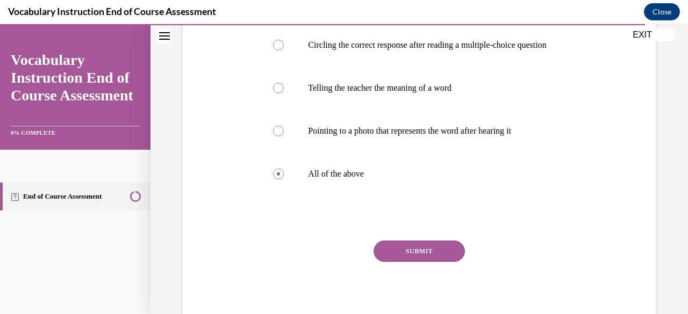
click at [411, 261] on button "SUBMIT" at bounding box center [419, 252] width 91 height 22
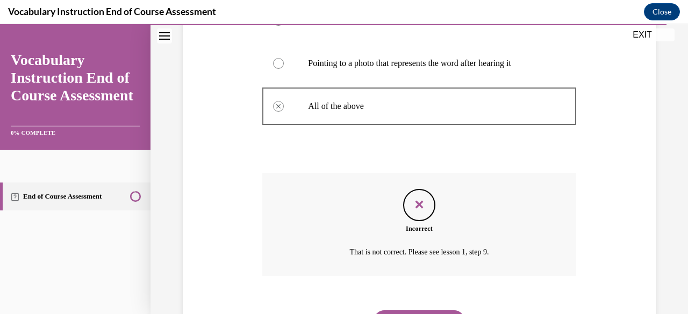
scroll to position [353, 0]
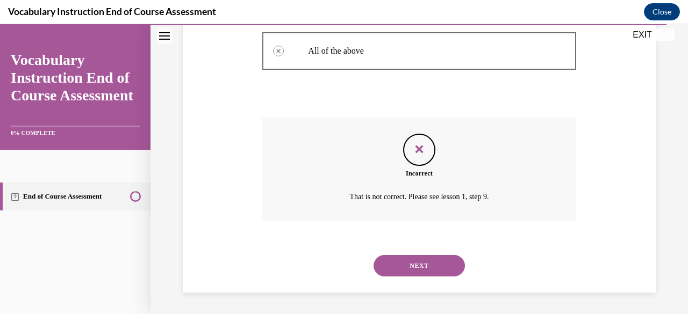
click at [409, 263] on button "NEXT" at bounding box center [419, 266] width 91 height 22
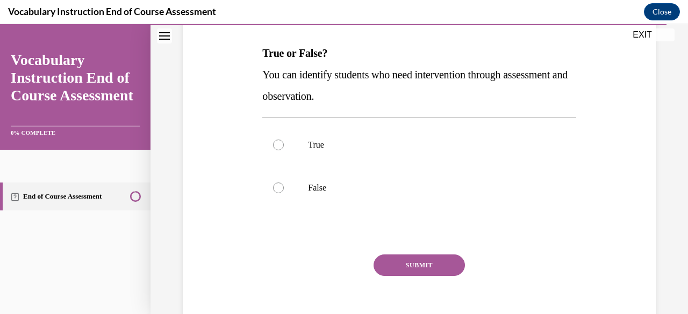
scroll to position [174, 0]
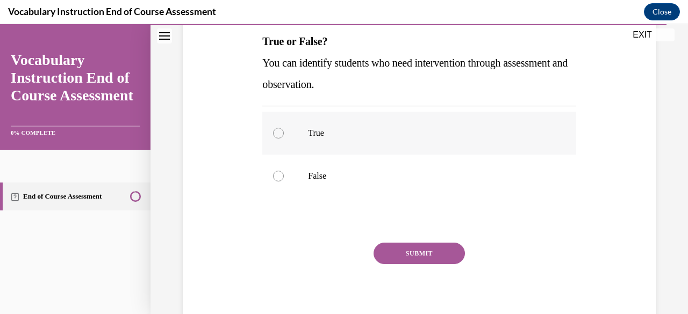
click at [372, 143] on label "True" at bounding box center [418, 133] width 313 height 43
click at [284, 139] on input "True" at bounding box center [278, 133] width 11 height 11
radio input "true"
click at [399, 247] on button "SUBMIT" at bounding box center [419, 254] width 91 height 22
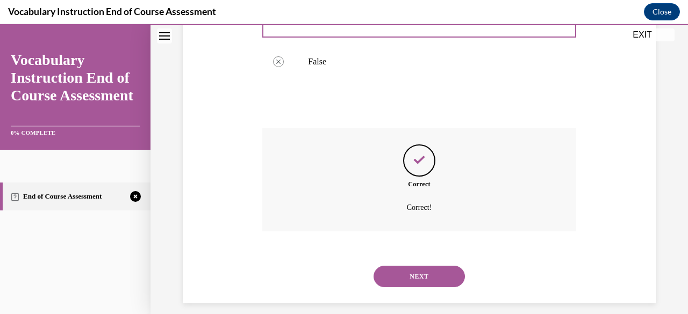
scroll to position [299, 0]
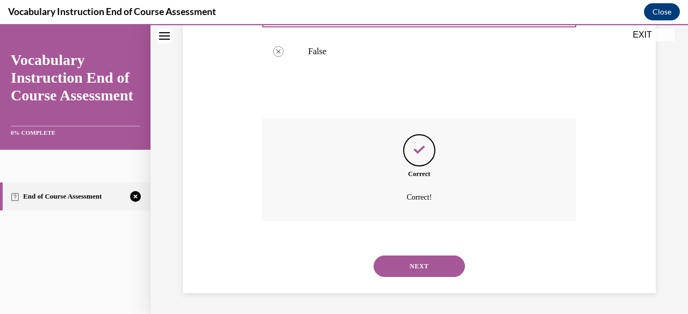
click at [405, 259] on button "NEXT" at bounding box center [419, 267] width 91 height 22
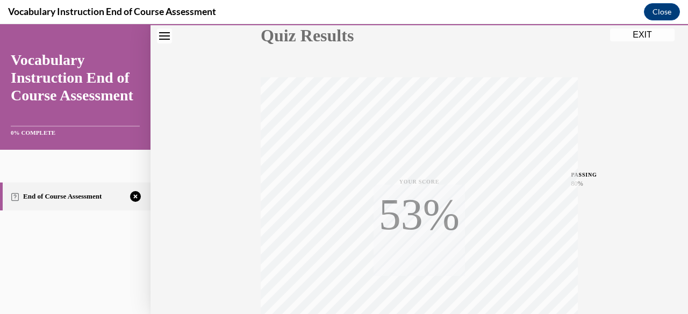
scroll to position [133, 0]
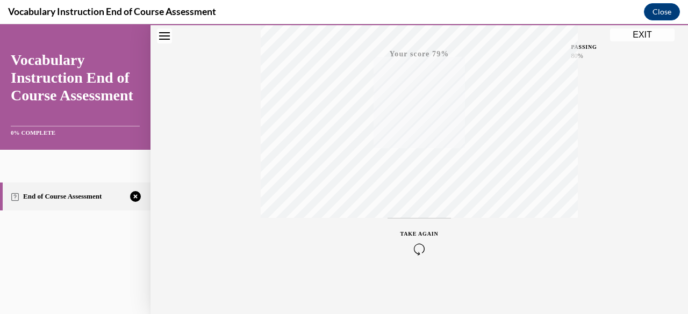
click at [416, 242] on div "TAKE AGAIN" at bounding box center [420, 242] width 38 height 25
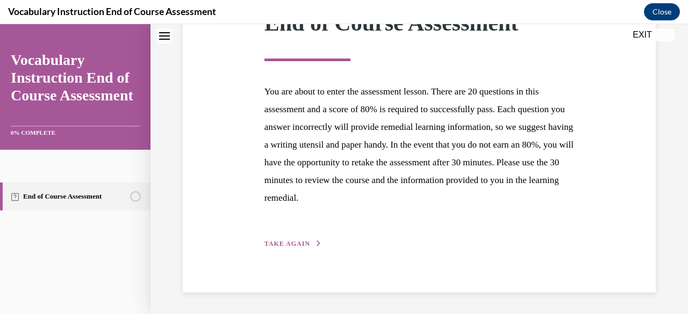
scroll to position [167, 0]
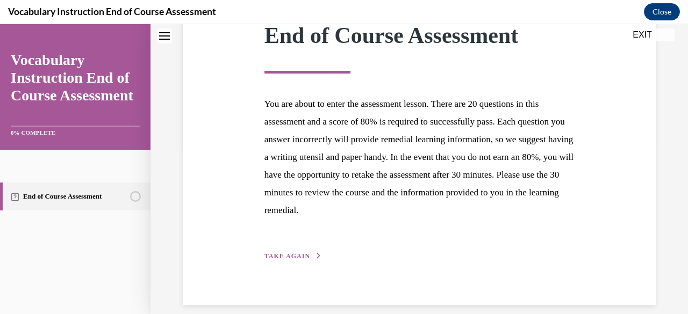
click at [304, 254] on span "TAKE AGAIN" at bounding box center [288, 257] width 46 height 8
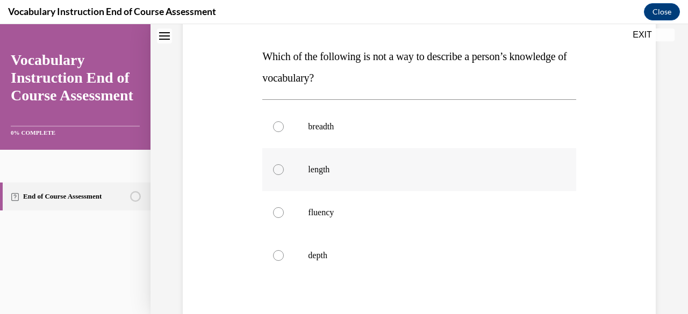
click at [352, 177] on label "length" at bounding box center [418, 169] width 313 height 43
click at [284, 175] on input "length" at bounding box center [278, 170] width 11 height 11
radio input "true"
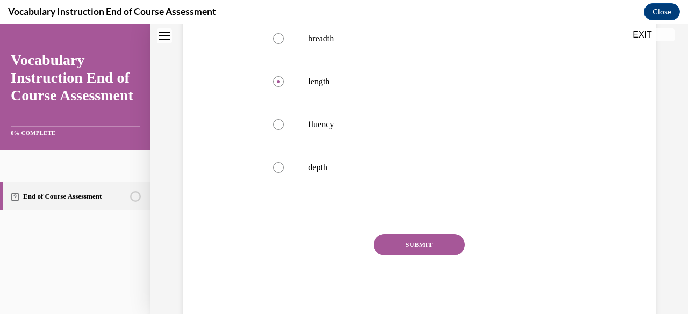
click at [401, 247] on button "SUBMIT" at bounding box center [419, 245] width 91 height 22
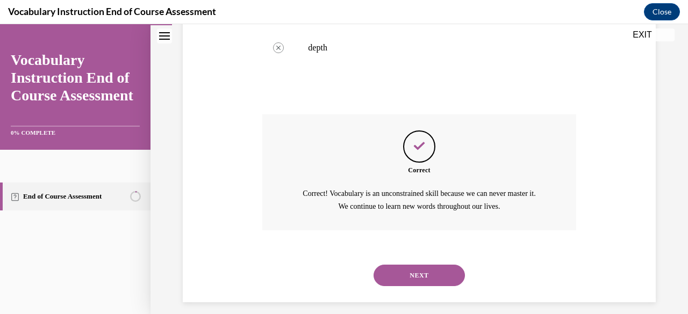
scroll to position [376, 0]
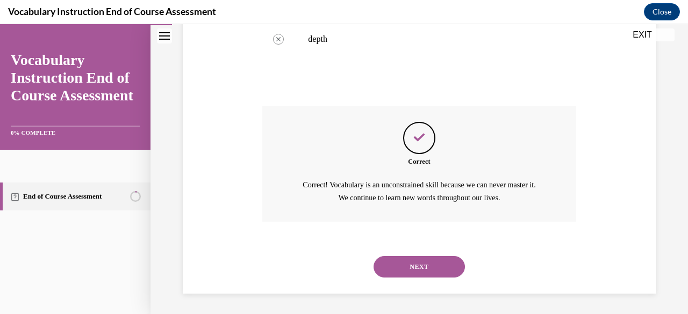
click at [399, 272] on button "NEXT" at bounding box center [419, 267] width 91 height 22
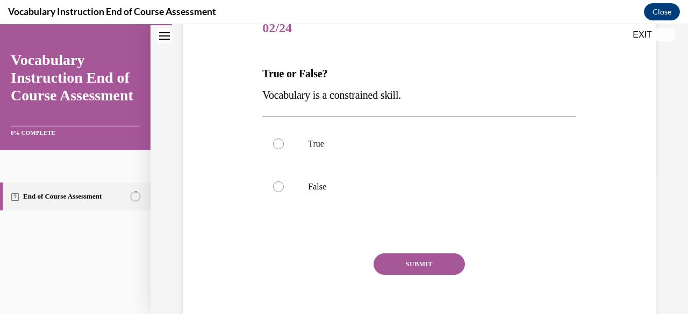
scroll to position [145, 0]
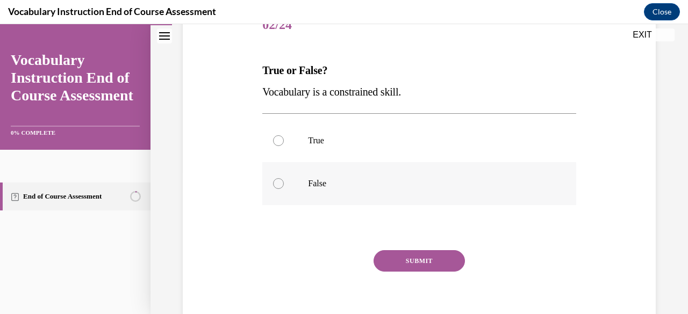
click at [333, 188] on p "False" at bounding box center [428, 183] width 241 height 11
click at [284, 188] on input "False" at bounding box center [278, 183] width 11 height 11
radio input "true"
click at [399, 262] on button "SUBMIT" at bounding box center [419, 262] width 91 height 22
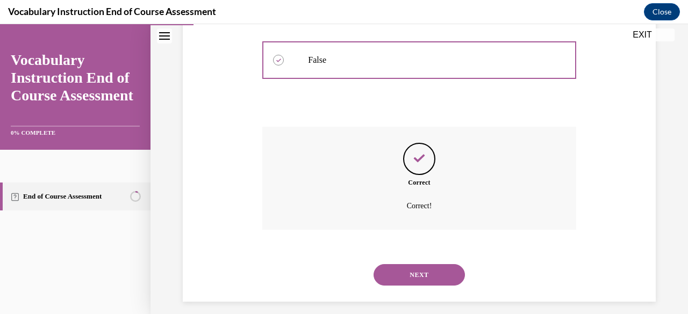
scroll to position [277, 0]
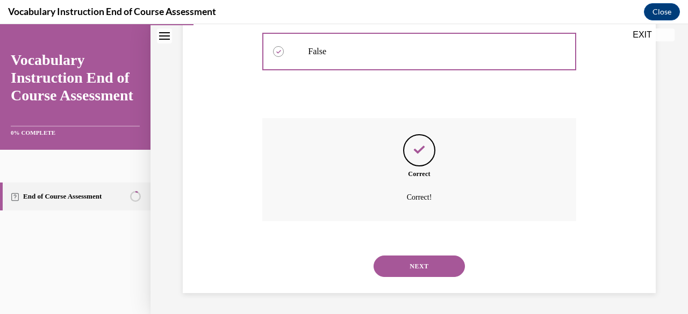
click at [398, 270] on button "NEXT" at bounding box center [419, 267] width 91 height 22
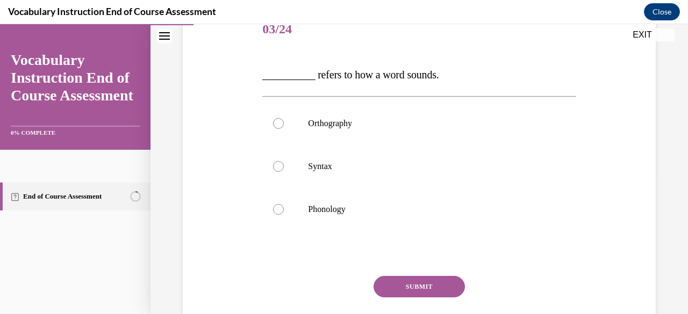
scroll to position [141, 0]
click at [369, 212] on p "Phonology" at bounding box center [428, 209] width 241 height 11
click at [284, 212] on input "Phonology" at bounding box center [278, 209] width 11 height 11
radio input "true"
click at [392, 285] on button "SUBMIT" at bounding box center [419, 287] width 91 height 22
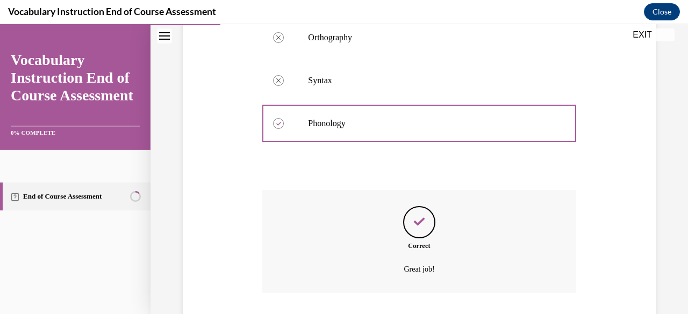
scroll to position [299, 0]
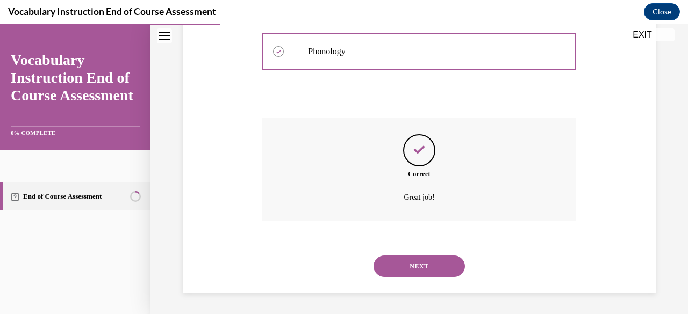
click at [396, 268] on button "NEXT" at bounding box center [419, 267] width 91 height 22
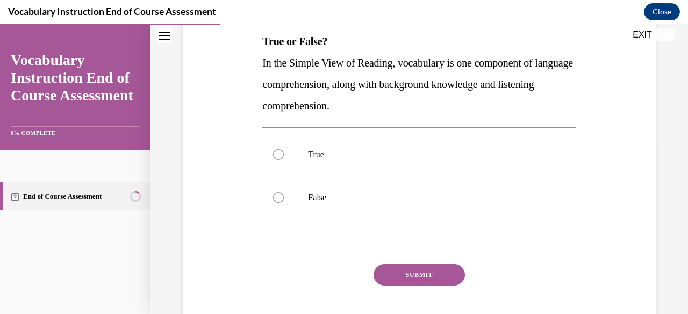
scroll to position [177, 0]
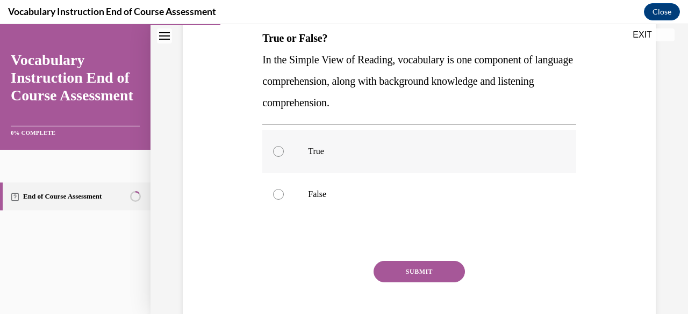
click at [376, 165] on label "True" at bounding box center [418, 151] width 313 height 43
click at [284, 157] on input "True" at bounding box center [278, 151] width 11 height 11
radio input "true"
click at [398, 271] on button "SUBMIT" at bounding box center [419, 272] width 91 height 22
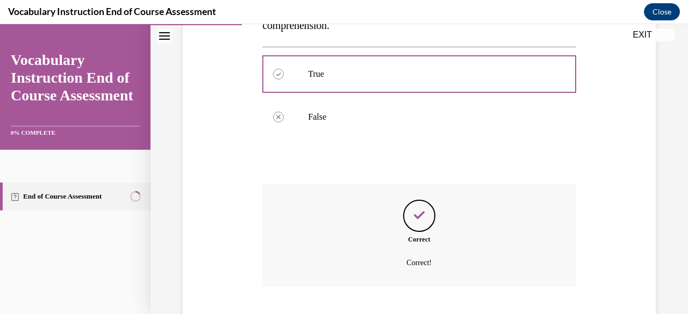
scroll to position [320, 0]
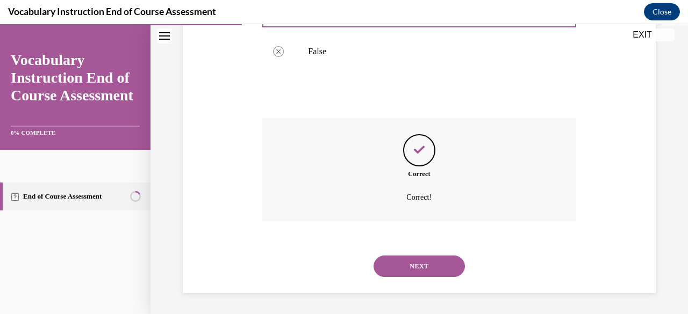
click at [402, 272] on button "NEXT" at bounding box center [419, 267] width 91 height 22
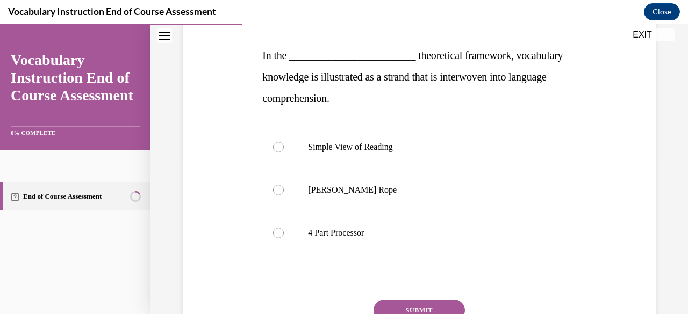
scroll to position [182, 0]
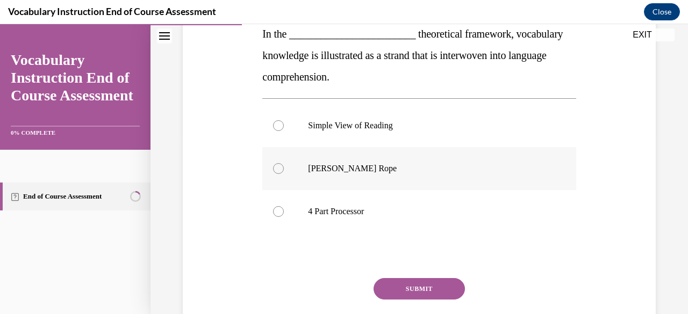
click at [376, 175] on label "Scarborough's Rope" at bounding box center [418, 168] width 313 height 43
click at [284, 174] on input "Scarborough's Rope" at bounding box center [278, 168] width 11 height 11
radio input "true"
click at [405, 288] on button "SUBMIT" at bounding box center [419, 289] width 91 height 22
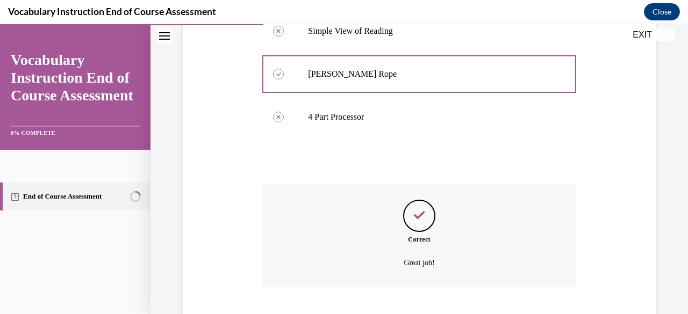
scroll to position [342, 0]
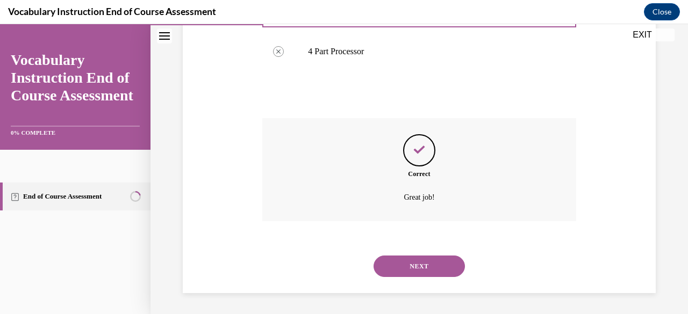
click at [397, 272] on button "NEXT" at bounding box center [419, 267] width 91 height 22
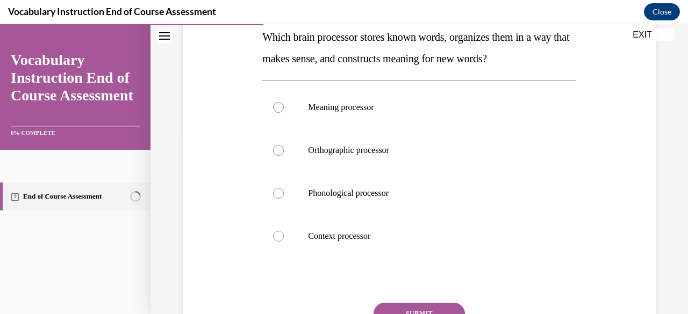
scroll to position [181, 0]
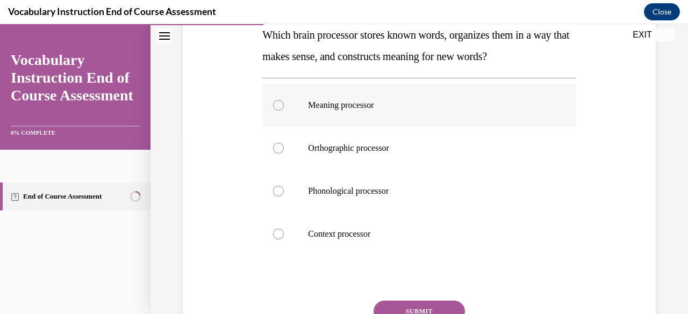
click at [375, 114] on label "Meaning processor" at bounding box center [418, 105] width 313 height 43
click at [284, 111] on input "Meaning processor" at bounding box center [278, 105] width 11 height 11
radio input "true"
click at [405, 304] on button "SUBMIT" at bounding box center [419, 312] width 91 height 22
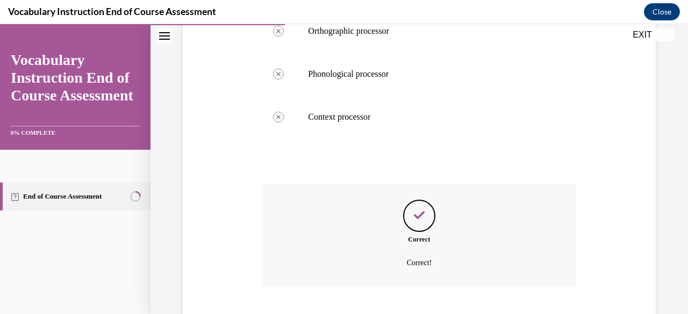
scroll to position [363, 0]
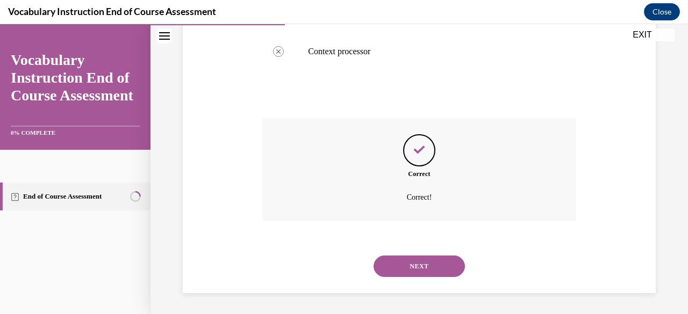
click at [428, 270] on button "NEXT" at bounding box center [419, 267] width 91 height 22
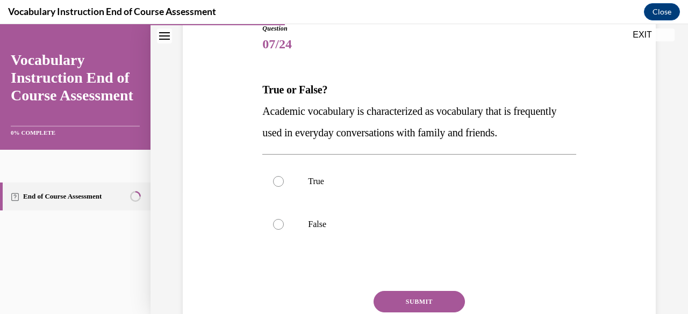
scroll to position [126, 0]
click at [382, 228] on p "False" at bounding box center [428, 224] width 241 height 11
click at [284, 228] on input "False" at bounding box center [278, 224] width 11 height 11
radio input "true"
click at [408, 297] on button "SUBMIT" at bounding box center [419, 302] width 91 height 22
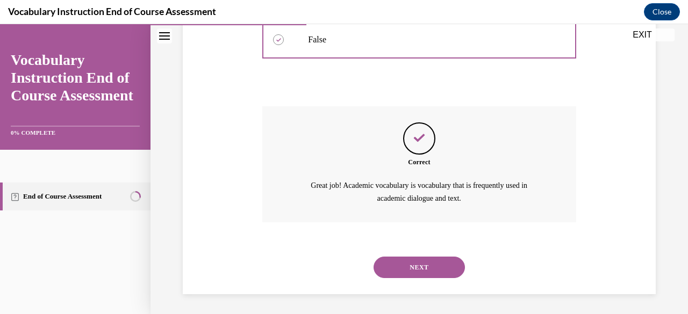
scroll to position [311, 0]
click at [410, 269] on button "NEXT" at bounding box center [419, 267] width 91 height 22
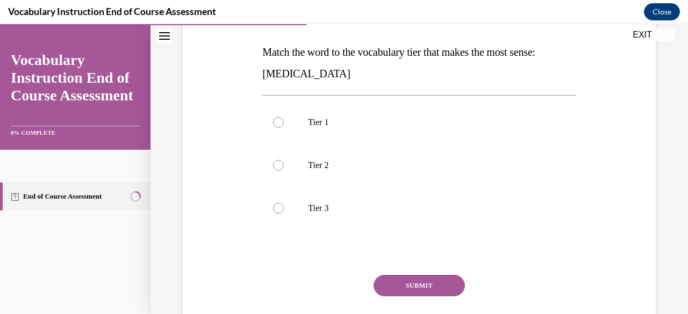
scroll to position [163, 0]
click at [361, 216] on label "Tier 3" at bounding box center [418, 208] width 313 height 43
click at [284, 214] on input "Tier 3" at bounding box center [278, 208] width 11 height 11
radio input "true"
click at [398, 284] on button "SUBMIT" at bounding box center [419, 286] width 91 height 22
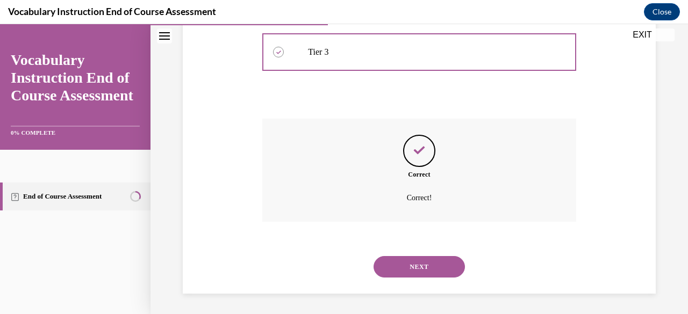
scroll to position [320, 0]
click at [409, 270] on button "NEXT" at bounding box center [419, 267] width 91 height 22
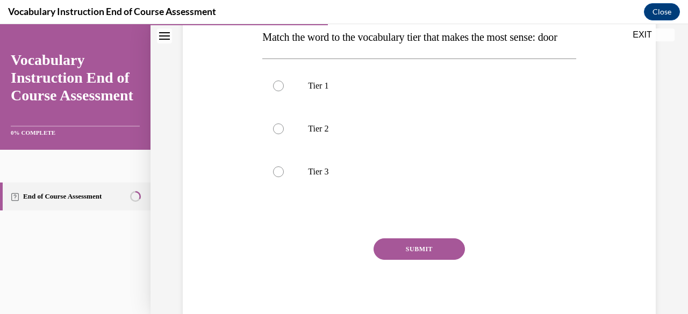
scroll to position [178, 0]
click at [413, 91] on p "Tier 1" at bounding box center [428, 86] width 241 height 11
click at [284, 91] on input "Tier 1" at bounding box center [278, 86] width 11 height 11
radio input "true"
click at [403, 260] on button "SUBMIT" at bounding box center [419, 250] width 91 height 22
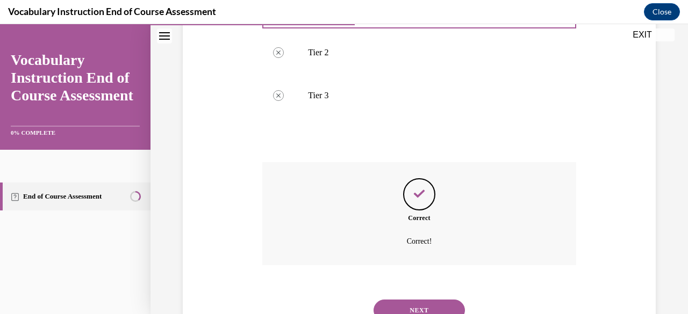
scroll to position [320, 0]
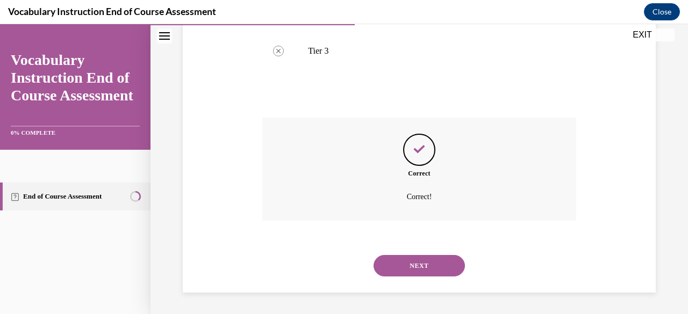
click at [410, 271] on button "NEXT" at bounding box center [419, 266] width 91 height 22
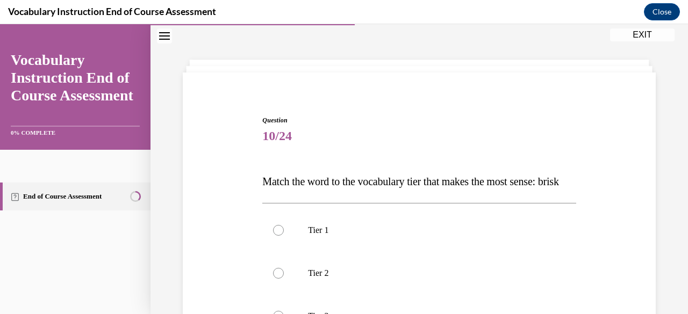
scroll to position [155, 0]
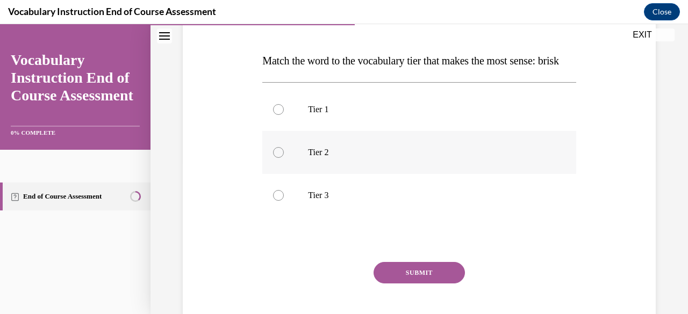
click at [380, 158] on p "Tier 2" at bounding box center [428, 152] width 241 height 11
click at [284, 158] on input "Tier 2" at bounding box center [278, 152] width 11 height 11
radio input "true"
click at [404, 284] on button "SUBMIT" at bounding box center [419, 273] width 91 height 22
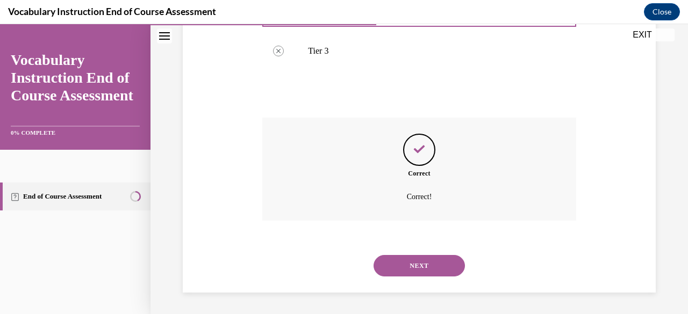
scroll to position [320, 0]
click at [414, 271] on button "NEXT" at bounding box center [419, 266] width 91 height 22
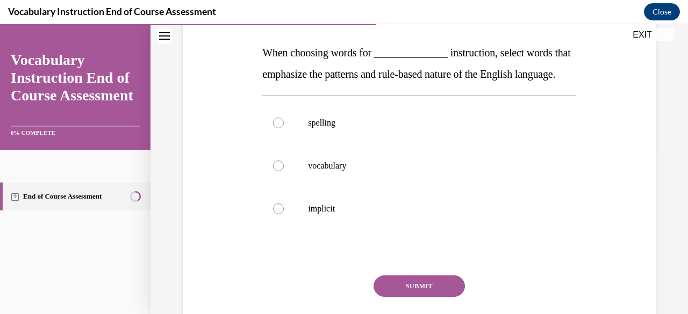
scroll to position [165, 0]
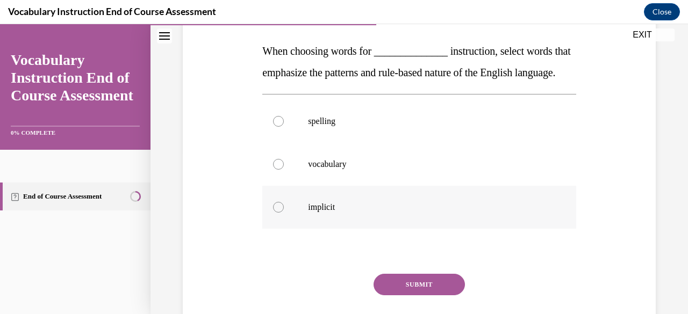
click at [382, 229] on label "implicit" at bounding box center [418, 207] width 313 height 43
click at [284, 213] on input "implicit" at bounding box center [278, 207] width 11 height 11
radio input "true"
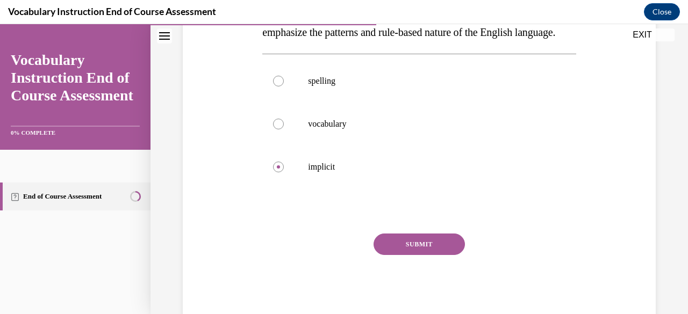
click at [410, 255] on button "SUBMIT" at bounding box center [419, 245] width 91 height 22
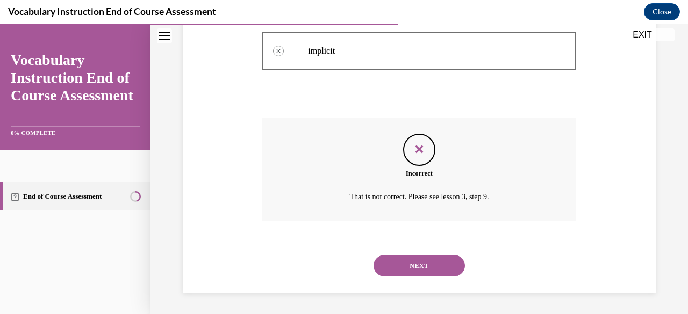
scroll to position [342, 0]
click at [414, 261] on button "NEXT" at bounding box center [419, 266] width 91 height 22
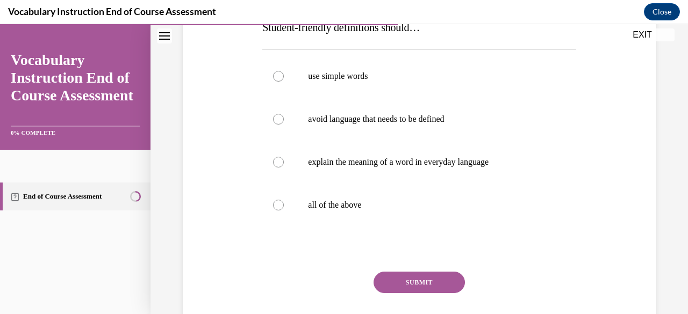
scroll to position [189, 0]
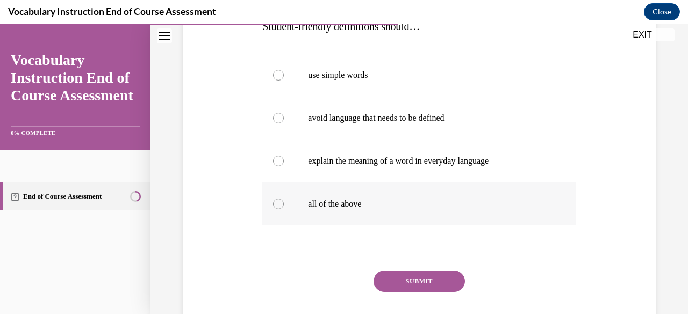
click at [381, 211] on label "all of the above" at bounding box center [418, 204] width 313 height 43
click at [284, 210] on input "all of the above" at bounding box center [278, 204] width 11 height 11
radio input "true"
click at [400, 284] on button "SUBMIT" at bounding box center [419, 282] width 91 height 22
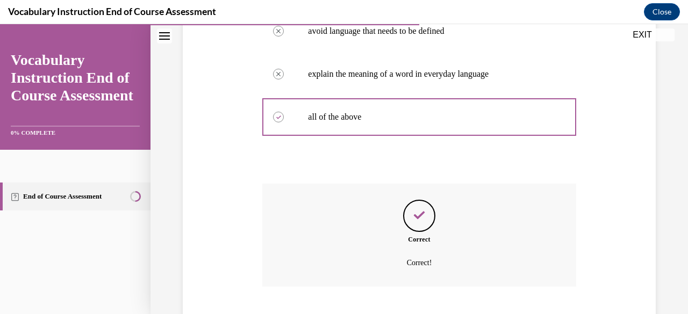
scroll to position [342, 0]
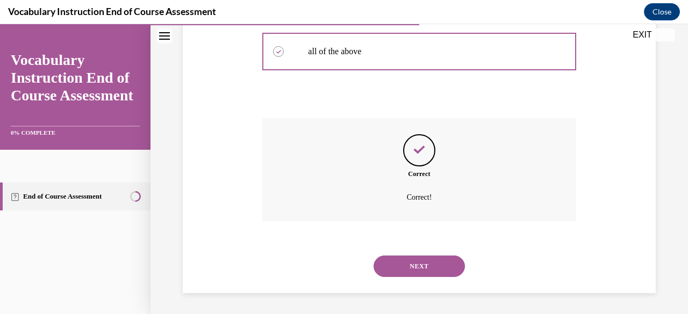
click at [413, 271] on button "NEXT" at bounding box center [419, 267] width 91 height 22
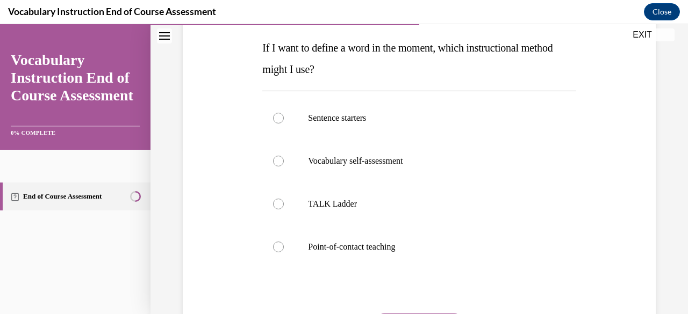
scroll to position [171, 0]
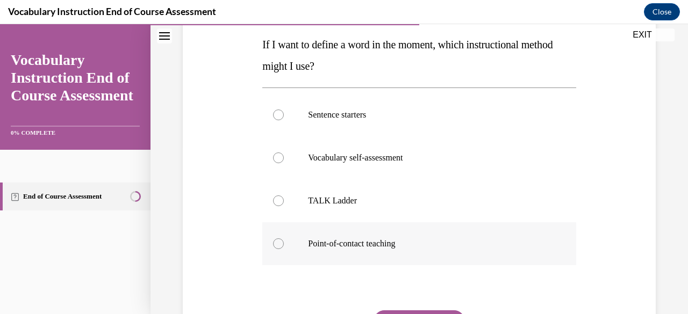
click at [392, 251] on label "Point-of-contact teaching" at bounding box center [418, 244] width 313 height 43
click at [284, 249] on input "Point-of-contact teaching" at bounding box center [278, 244] width 11 height 11
radio input "true"
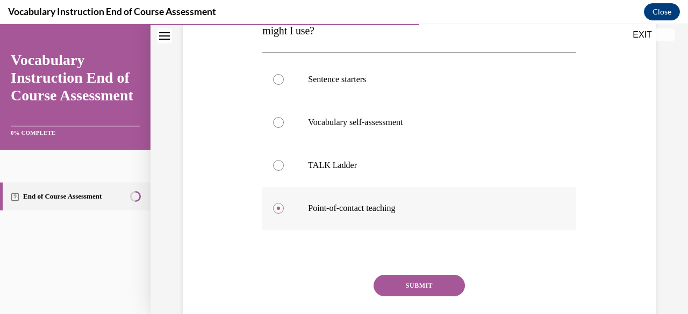
scroll to position [235, 0]
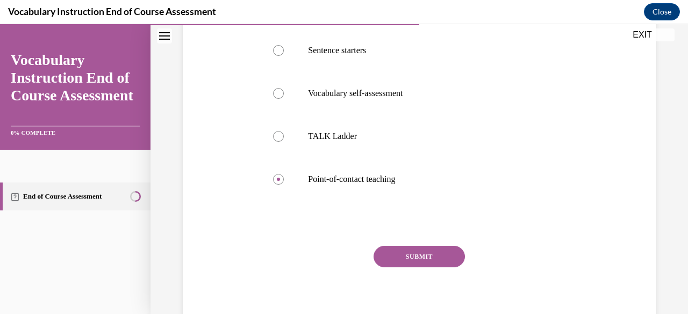
click at [411, 252] on button "SUBMIT" at bounding box center [419, 257] width 91 height 22
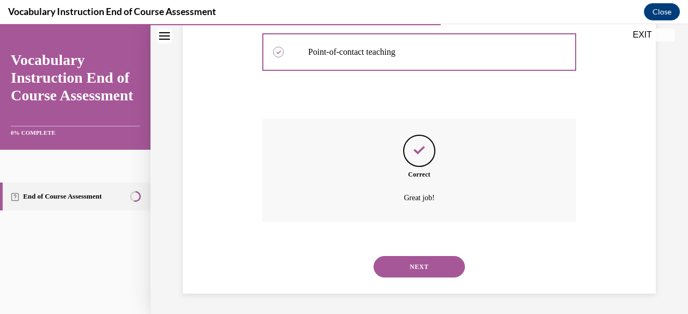
scroll to position [363, 0]
click at [406, 269] on button "NEXT" at bounding box center [419, 267] width 91 height 22
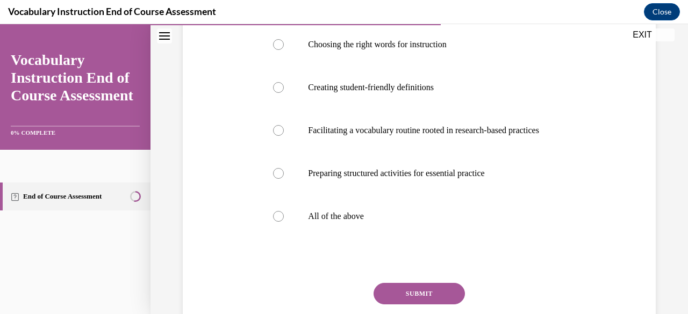
scroll to position [221, 0]
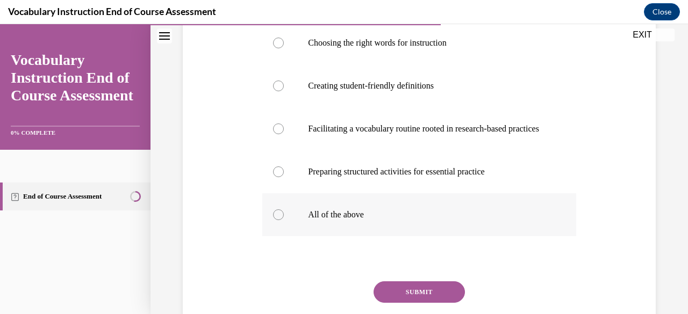
click at [371, 237] on label "All of the above" at bounding box center [418, 215] width 313 height 43
click at [284, 220] on input "All of the above" at bounding box center [278, 215] width 11 height 11
radio input "true"
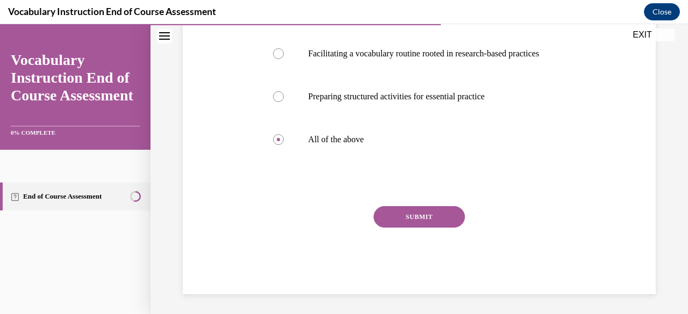
click at [401, 228] on button "SUBMIT" at bounding box center [419, 217] width 91 height 22
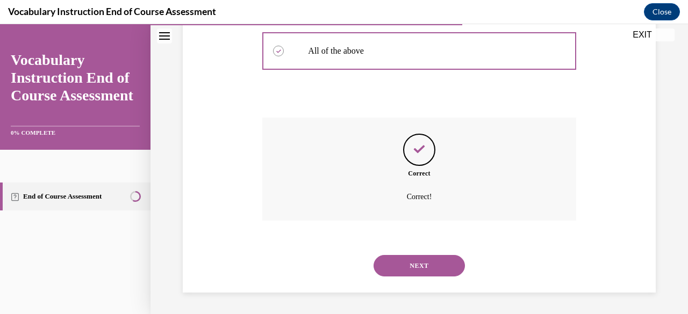
scroll to position [417, 0]
click at [411, 271] on button "NEXT" at bounding box center [419, 266] width 91 height 22
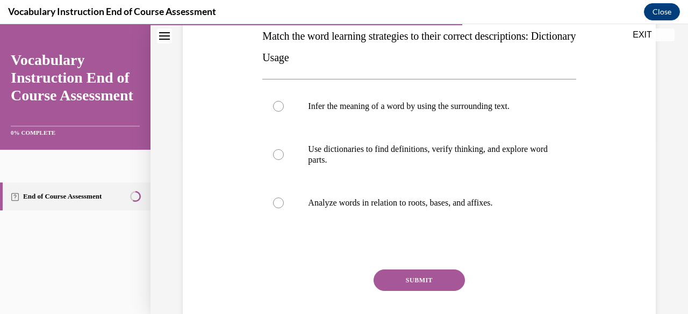
scroll to position [181, 0]
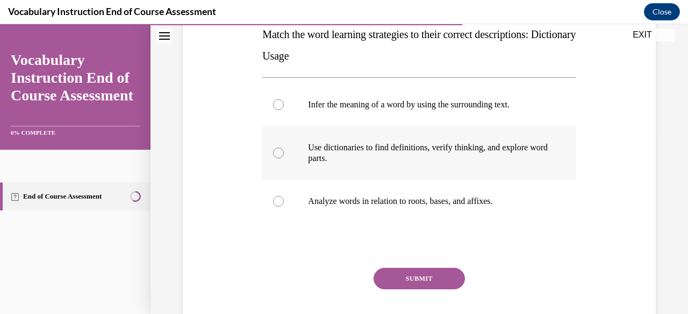
click at [419, 162] on p "Use dictionaries to find definitions, verify thinking, and explore word parts." at bounding box center [428, 153] width 241 height 22
click at [284, 159] on input "Use dictionaries to find definitions, verify thinking, and explore word parts." at bounding box center [278, 153] width 11 height 11
radio input "true"
click at [402, 280] on button "SUBMIT" at bounding box center [419, 279] width 91 height 22
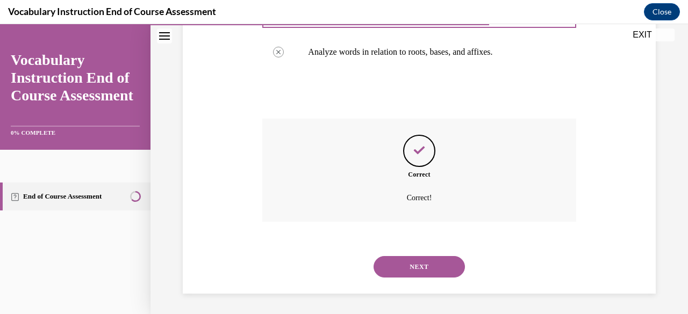
scroll to position [331, 0]
click at [400, 269] on button "NEXT" at bounding box center [419, 267] width 91 height 22
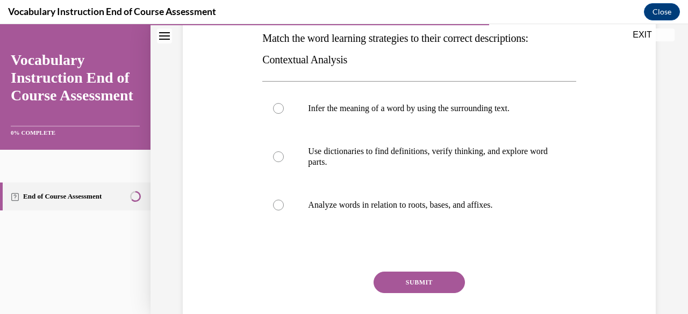
scroll to position [184, 0]
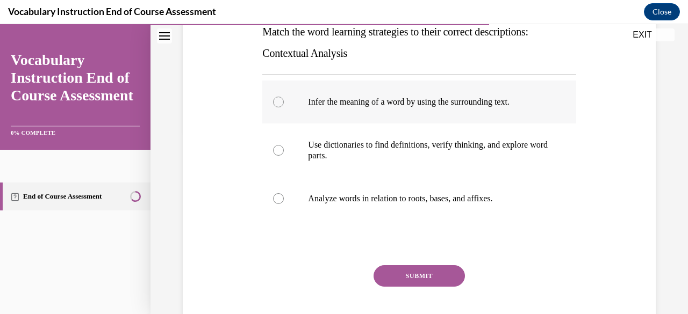
click at [449, 105] on p "Infer the meaning of a word by using the surrounding text." at bounding box center [428, 102] width 241 height 11
click at [284, 105] on input "Infer the meaning of a word by using the surrounding text." at bounding box center [278, 102] width 11 height 11
radio input "true"
click at [397, 276] on button "SUBMIT" at bounding box center [419, 277] width 91 height 22
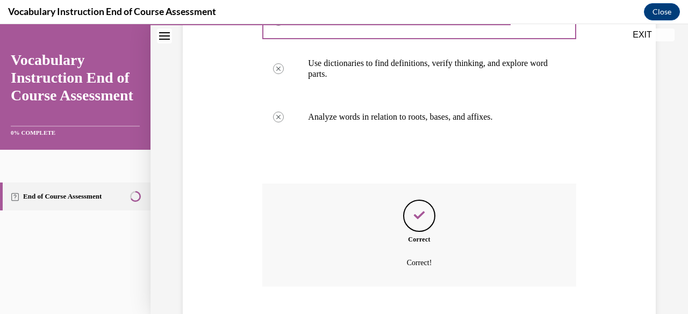
scroll to position [331, 0]
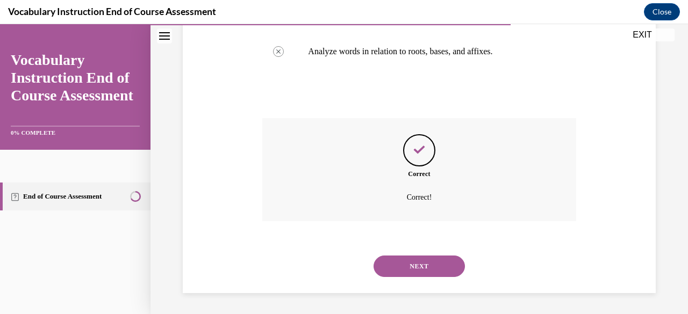
click at [423, 270] on button "NEXT" at bounding box center [419, 267] width 91 height 22
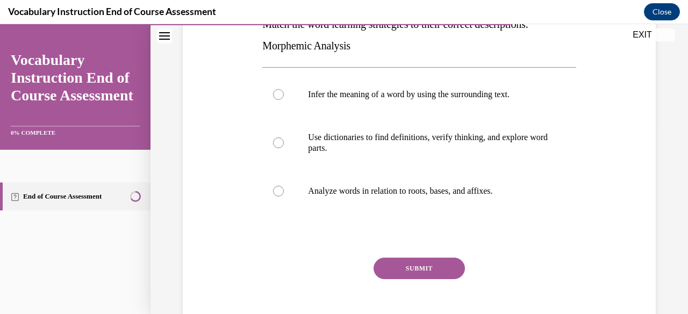
scroll to position [0, 0]
click at [408, 191] on p "Analyze words in relation to roots, bases, and affixes." at bounding box center [428, 191] width 241 height 11
click at [284, 191] on input "Analyze words in relation to roots, bases, and affixes." at bounding box center [278, 191] width 11 height 11
radio input "true"
click at [406, 268] on button "SUBMIT" at bounding box center [419, 269] width 91 height 22
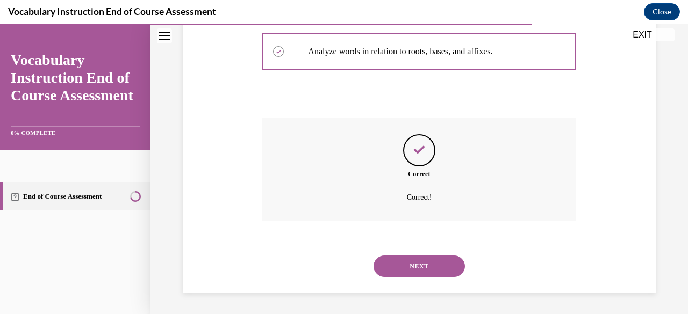
click at [406, 273] on button "NEXT" at bounding box center [419, 267] width 91 height 22
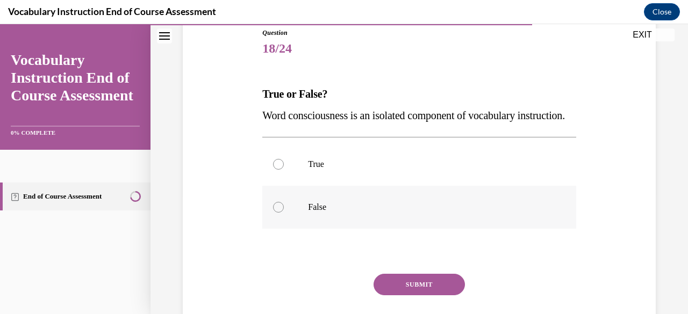
click at [399, 229] on label "False" at bounding box center [418, 207] width 313 height 43
click at [284, 213] on input "False" at bounding box center [278, 207] width 11 height 11
radio input "true"
click at [404, 296] on button "SUBMIT" at bounding box center [419, 285] width 91 height 22
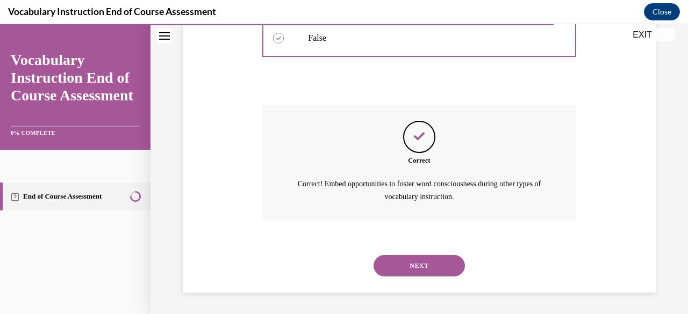
click at [410, 271] on button "NEXT" at bounding box center [419, 266] width 91 height 22
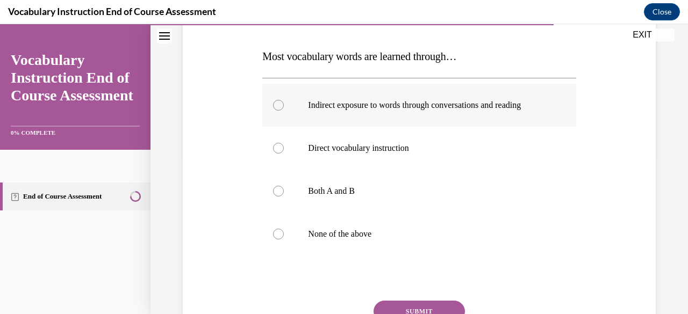
click at [431, 113] on label "Indirect exposure to words through conversations and reading" at bounding box center [418, 105] width 313 height 43
click at [284, 111] on input "Indirect exposure to words through conversations and reading" at bounding box center [278, 105] width 11 height 11
radio input "true"
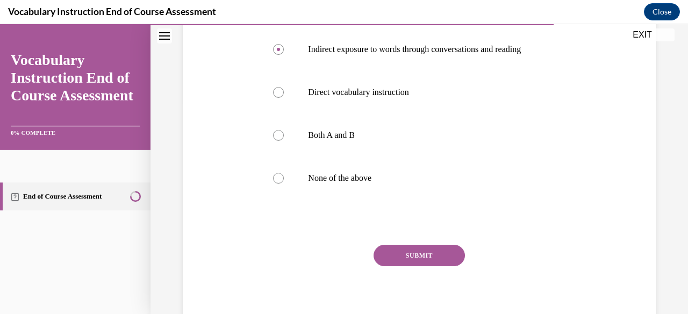
click at [410, 252] on button "SUBMIT" at bounding box center [419, 256] width 91 height 22
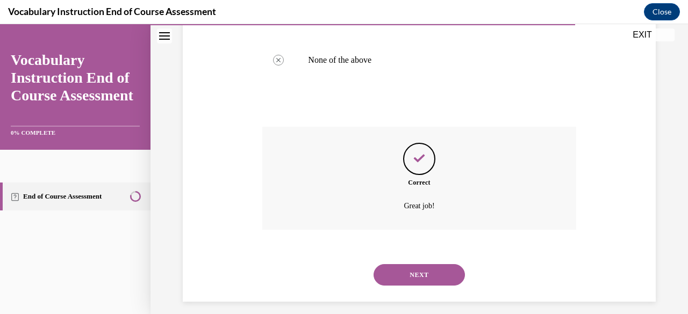
scroll to position [342, 0]
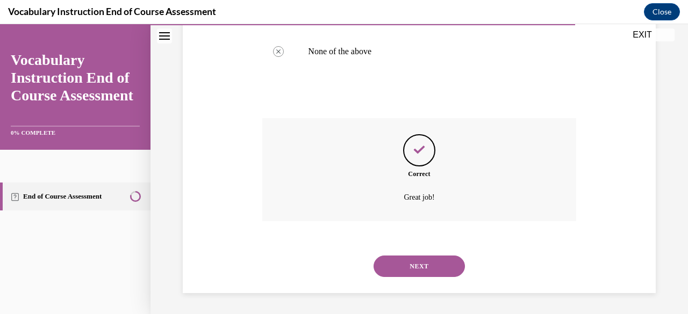
click at [415, 265] on button "NEXT" at bounding box center [419, 267] width 91 height 22
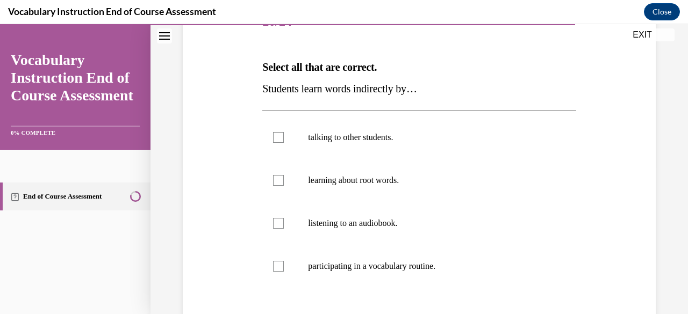
scroll to position [155, 0]
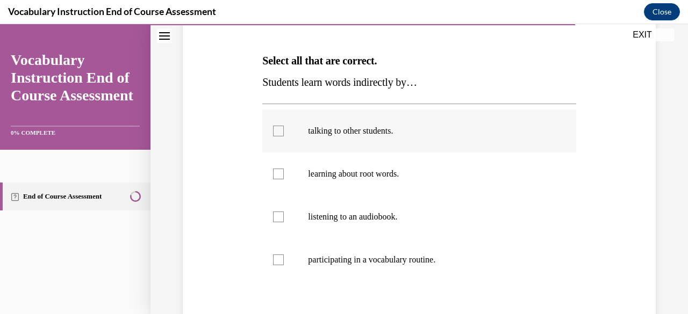
click at [375, 132] on p "talking to other students." at bounding box center [428, 131] width 241 height 11
click at [284, 132] on input "talking to other students." at bounding box center [278, 131] width 11 height 11
checkbox input "true"
click at [387, 221] on p "listening to an audiobook." at bounding box center [428, 217] width 241 height 11
click at [284, 221] on input "listening to an audiobook." at bounding box center [278, 217] width 11 height 11
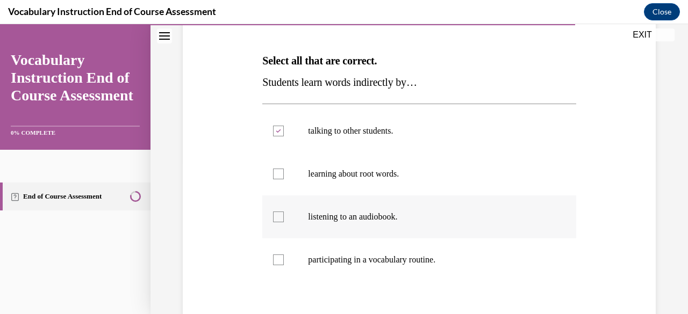
checkbox input "true"
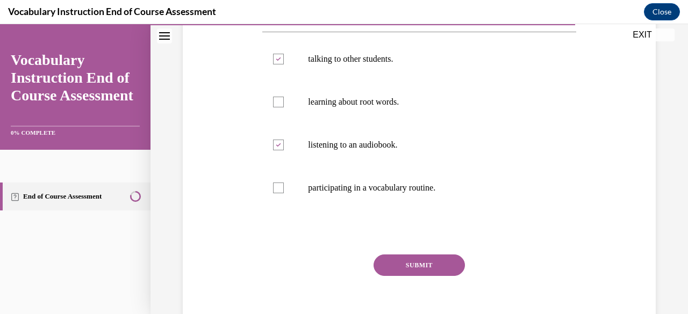
click at [408, 270] on button "SUBMIT" at bounding box center [419, 266] width 91 height 22
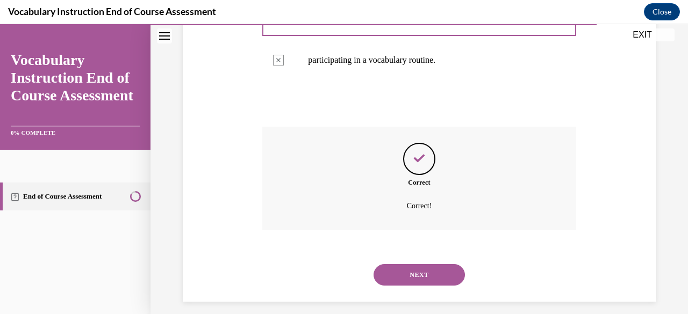
scroll to position [363, 0]
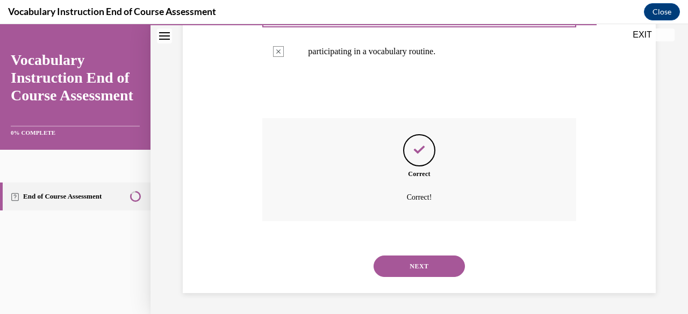
click at [418, 260] on button "NEXT" at bounding box center [419, 267] width 91 height 22
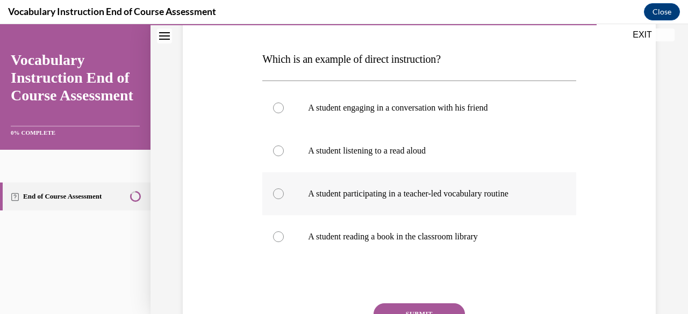
click at [373, 195] on p "A student participating in a teacher-led vocabulary routine" at bounding box center [428, 194] width 241 height 11
click at [284, 195] on input "A student participating in a teacher-led vocabulary routine" at bounding box center [278, 194] width 11 height 11
radio input "true"
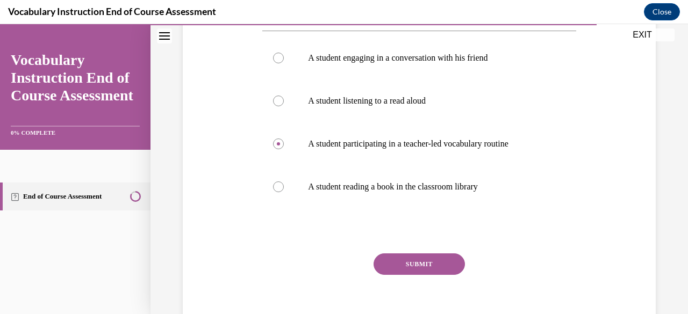
click at [400, 263] on button "SUBMIT" at bounding box center [419, 265] width 91 height 22
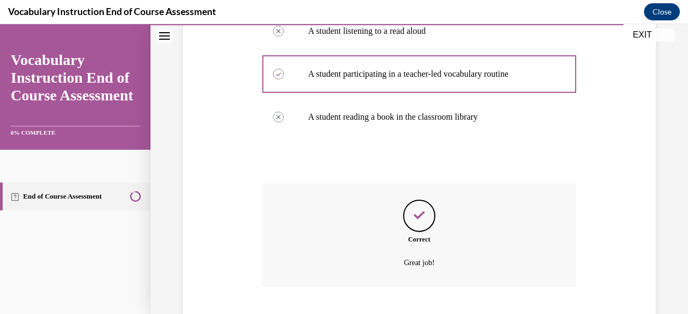
scroll to position [342, 0]
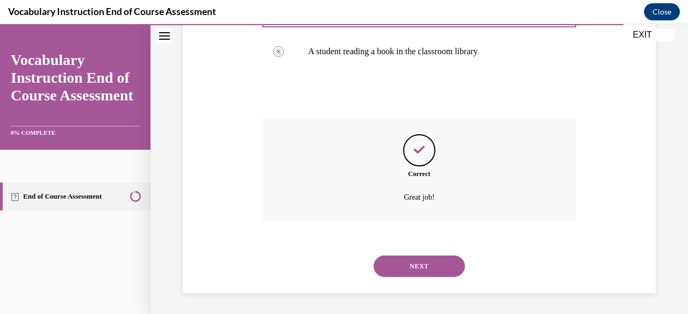
click at [402, 269] on button "NEXT" at bounding box center [419, 267] width 91 height 22
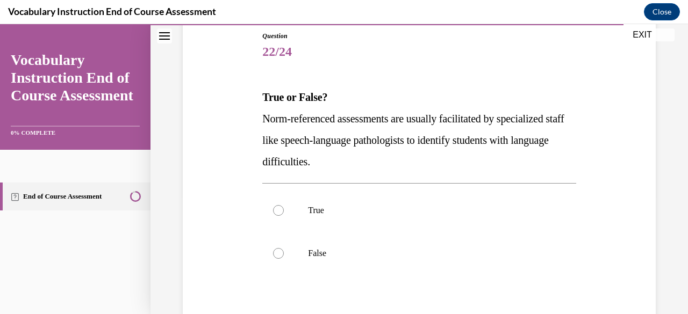
scroll to position [139, 0]
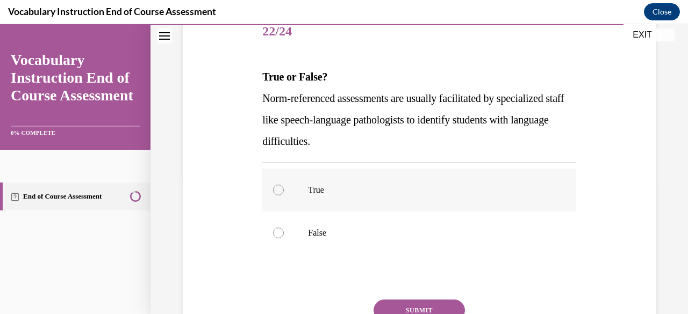
click at [388, 192] on p "True" at bounding box center [428, 190] width 241 height 11
click at [284, 192] on input "True" at bounding box center [278, 190] width 11 height 11
radio input "true"
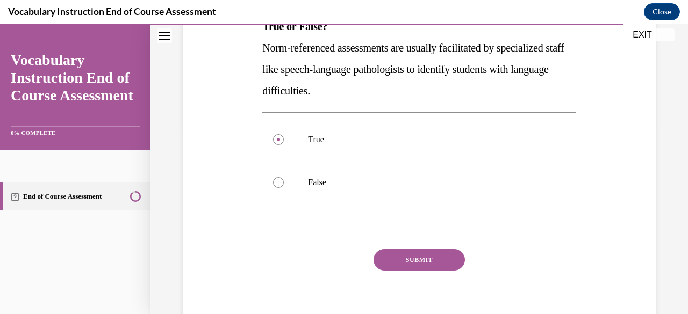
click at [408, 260] on button "SUBMIT" at bounding box center [419, 260] width 91 height 22
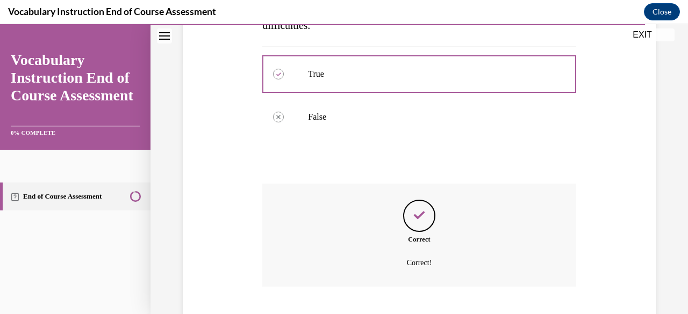
scroll to position [320, 0]
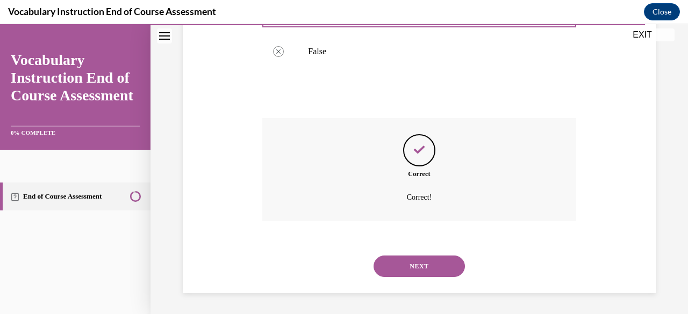
click at [410, 269] on button "NEXT" at bounding box center [419, 267] width 91 height 22
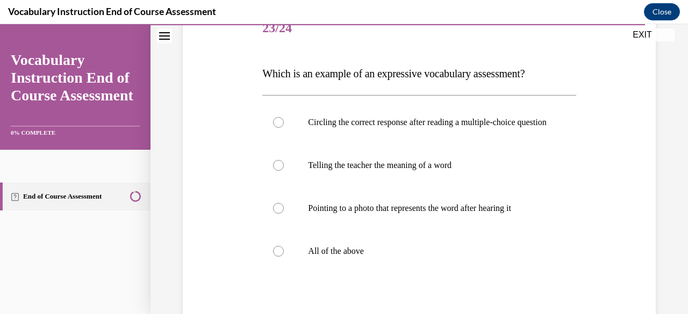
scroll to position [144, 0]
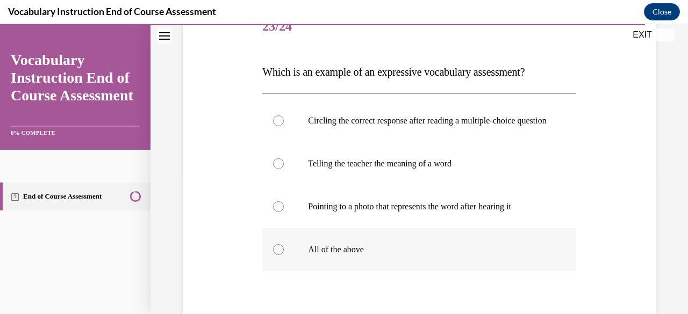
click at [368, 267] on label "All of the above" at bounding box center [418, 249] width 313 height 43
click at [284, 255] on input "All of the above" at bounding box center [278, 250] width 11 height 11
radio input "true"
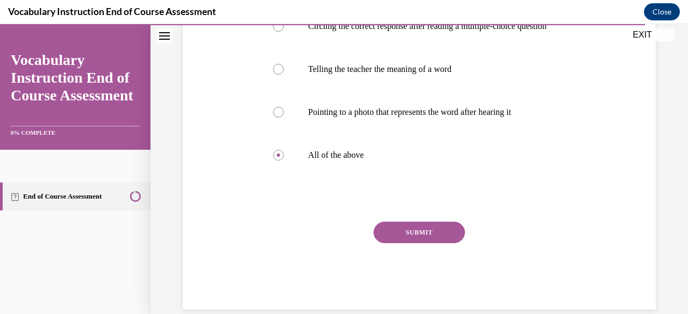
click at [406, 244] on button "SUBMIT" at bounding box center [419, 233] width 91 height 22
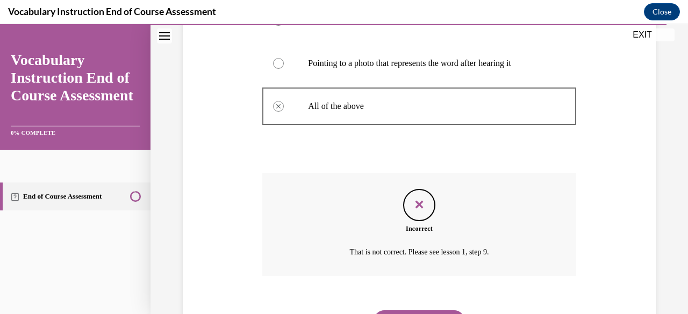
scroll to position [353, 0]
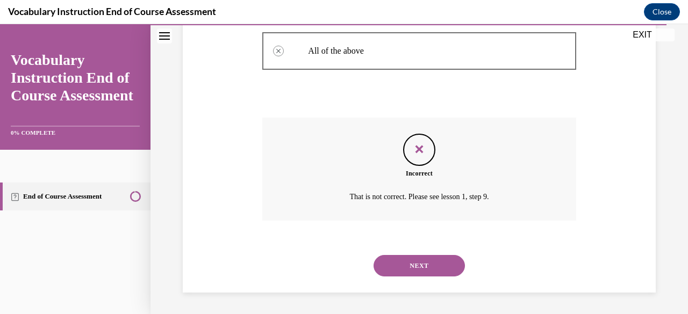
click at [409, 262] on button "NEXT" at bounding box center [419, 266] width 91 height 22
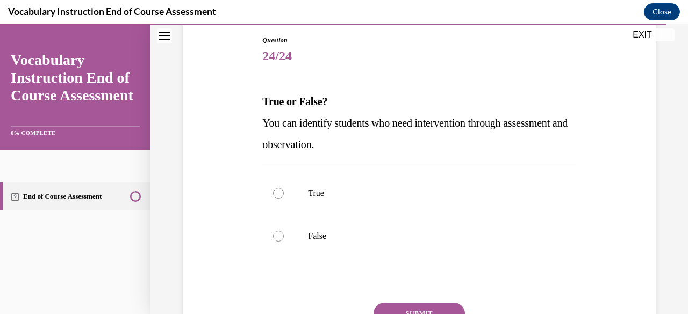
scroll to position [131, 0]
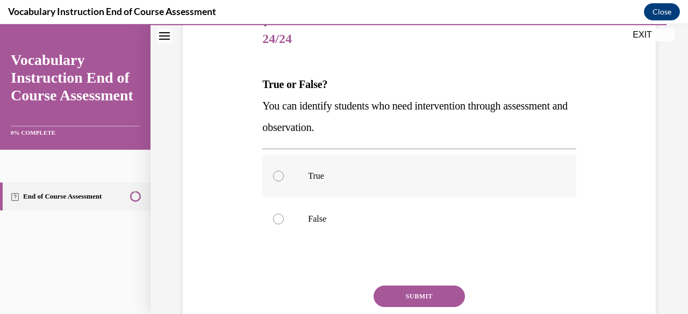
click at [409, 171] on p "True" at bounding box center [428, 176] width 241 height 11
click at [284, 171] on input "True" at bounding box center [278, 176] width 11 height 11
radio input "true"
click at [401, 286] on button "SUBMIT" at bounding box center [419, 297] width 91 height 22
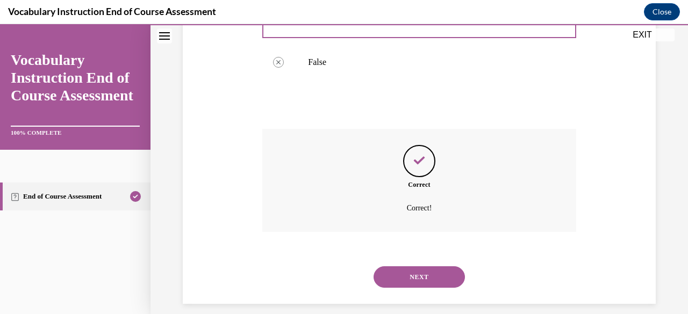
scroll to position [299, 0]
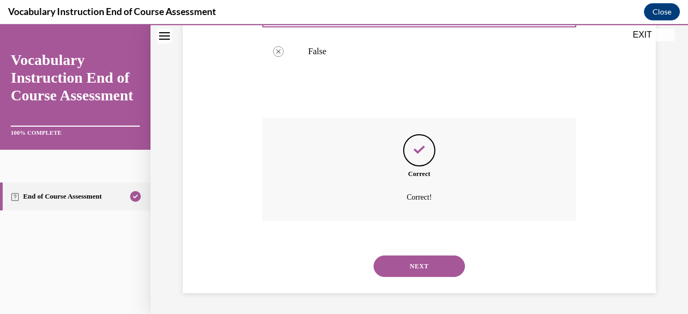
click at [404, 270] on button "NEXT" at bounding box center [419, 267] width 91 height 22
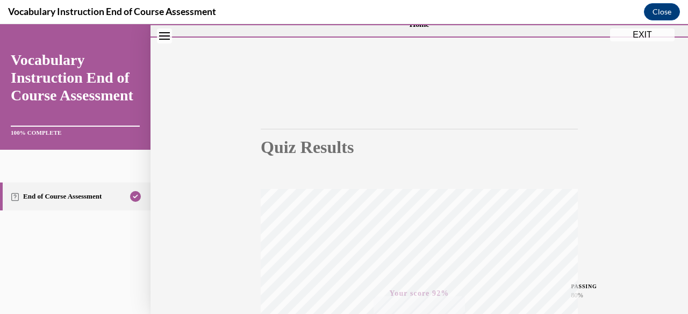
scroll to position [0, 0]
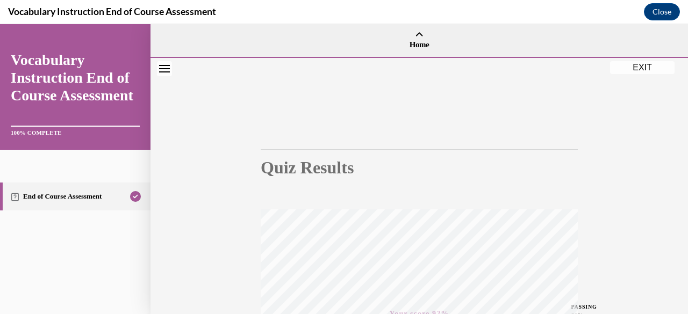
click at [648, 66] on button "EXIT" at bounding box center [642, 67] width 65 height 13
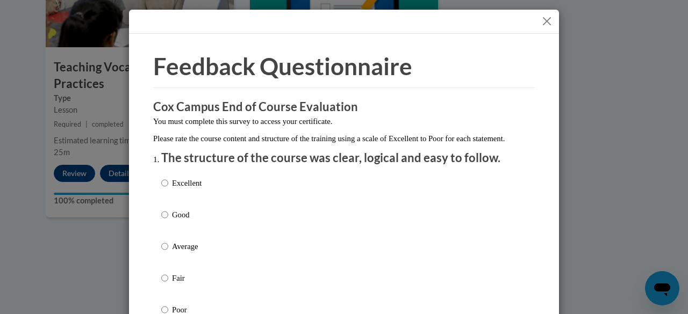
click at [258, 199] on div "Excellent Good Average Fair Poor" at bounding box center [344, 259] width 366 height 175
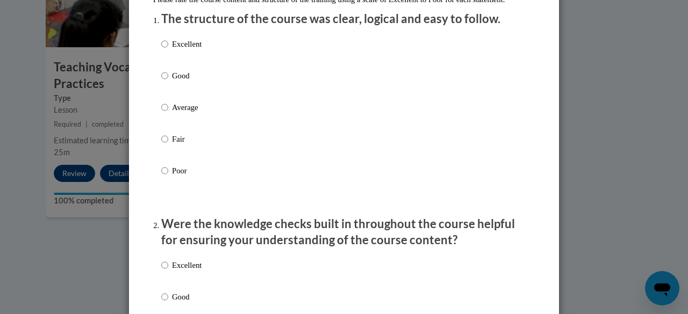
scroll to position [172, 0]
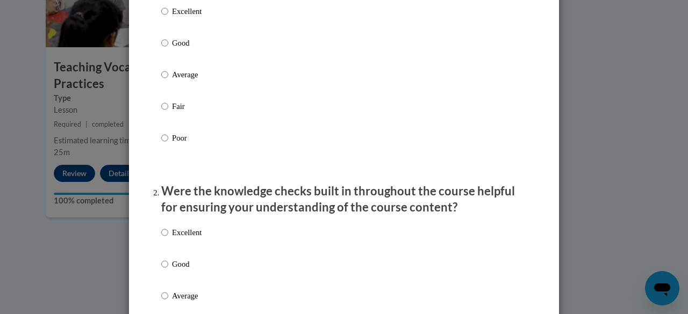
click at [185, 17] on p "Excellent" at bounding box center [187, 11] width 30 height 12
click at [168, 17] on input "Excellent" at bounding box center [164, 11] width 7 height 12
radio input "true"
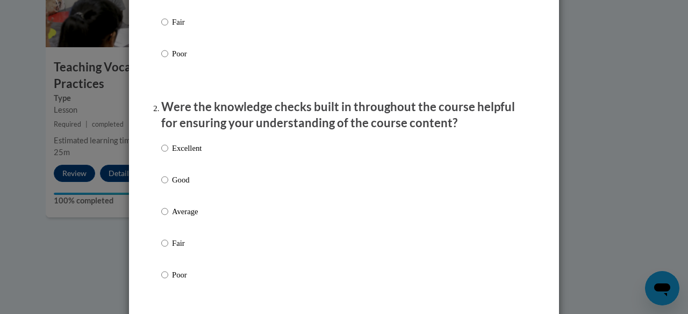
scroll to position [259, 0]
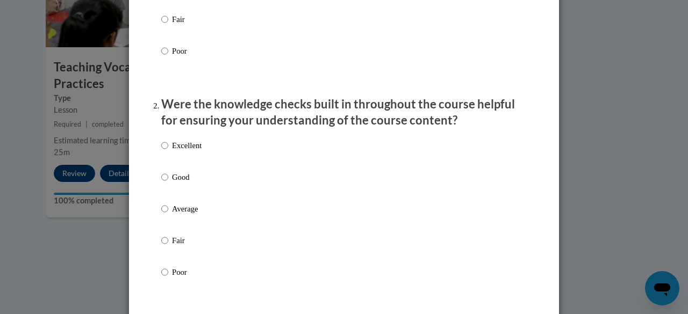
click at [217, 160] on div "Excellent Good Average Fair Poor" at bounding box center [344, 221] width 366 height 175
click at [176, 152] on p "Excellent" at bounding box center [187, 146] width 30 height 12
click at [168, 152] on input "Excellent" at bounding box center [164, 146] width 7 height 12
radio input "true"
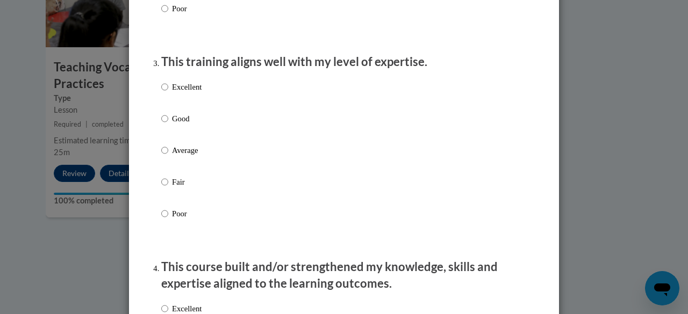
scroll to position [590, 0]
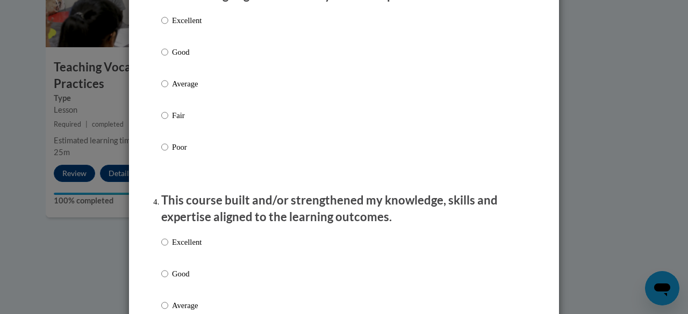
click at [194, 26] on p "Excellent" at bounding box center [187, 21] width 30 height 12
click at [168, 26] on input "Excellent" at bounding box center [164, 21] width 7 height 12
radio input "true"
click at [194, 248] on p "Excellent" at bounding box center [187, 243] width 30 height 12
click at [168, 248] on input "Excellent" at bounding box center [164, 243] width 7 height 12
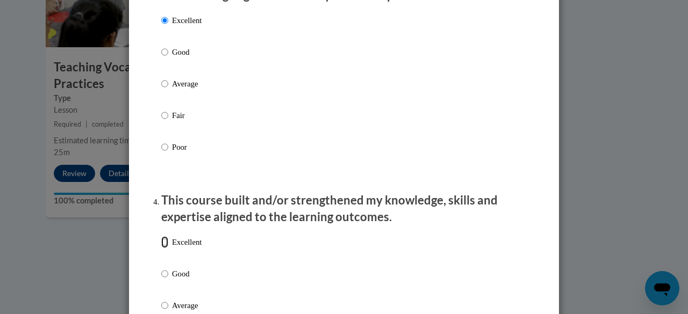
radio input "true"
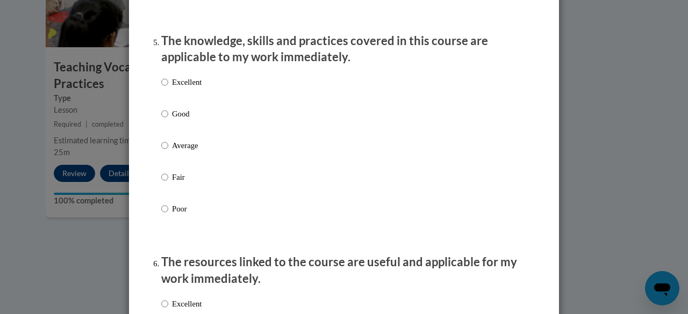
click at [188, 88] on p "Excellent" at bounding box center [187, 82] width 30 height 12
click at [168, 88] on input "Excellent" at bounding box center [164, 82] width 7 height 12
radio input "true"
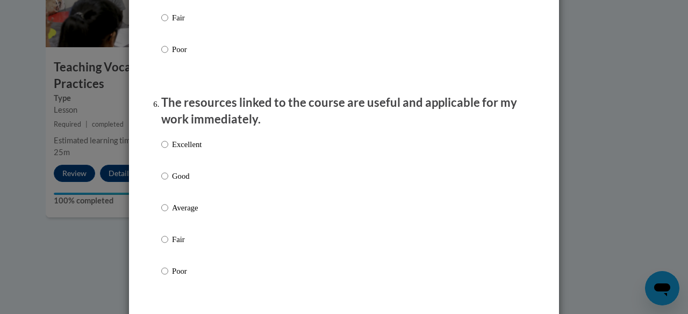
click at [190, 151] on p "Excellent" at bounding box center [187, 145] width 30 height 12
click at [168, 151] on input "Excellent" at bounding box center [164, 145] width 7 height 12
radio input "true"
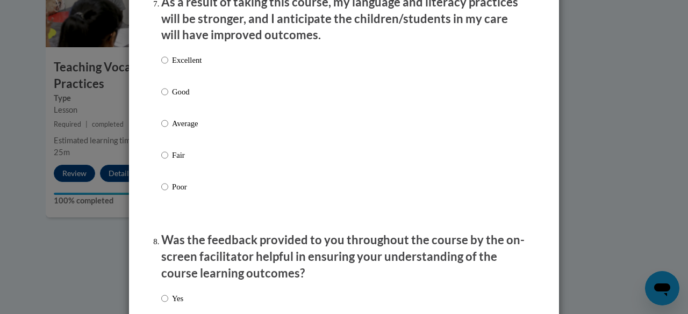
click at [187, 66] on p "Excellent" at bounding box center [187, 60] width 30 height 12
click at [168, 66] on input "Excellent" at bounding box center [164, 60] width 7 height 12
radio input "true"
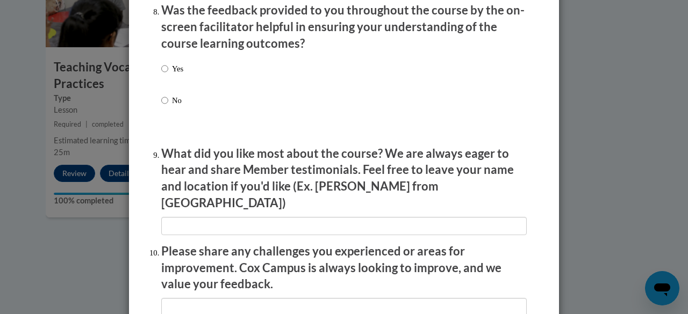
scroll to position [1684, 0]
click at [174, 75] on p "Yes" at bounding box center [177, 69] width 11 height 12
click at [168, 75] on input "Yes" at bounding box center [164, 69] width 7 height 12
radio input "true"
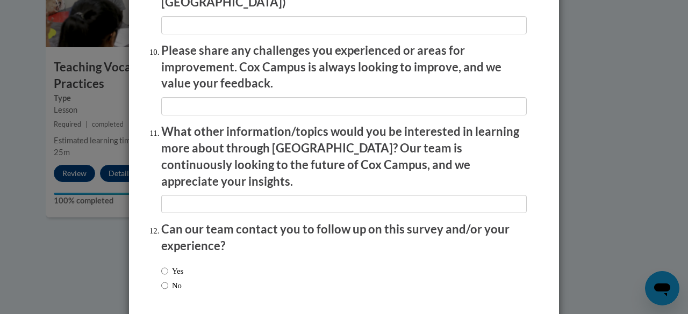
scroll to position [1921, 0]
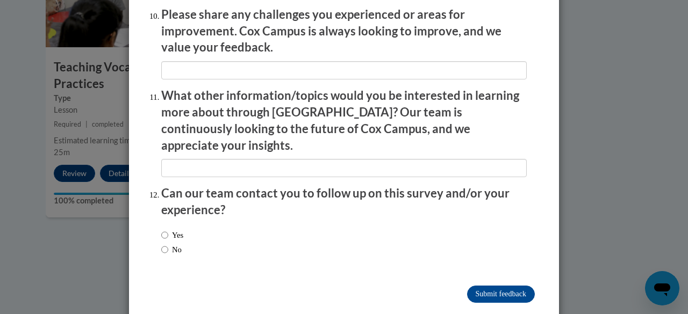
click at [173, 230] on label "Yes" at bounding box center [172, 236] width 22 height 12
click at [168, 230] on input "Yes" at bounding box center [164, 236] width 7 height 12
radio input "true"
click at [487, 286] on input "Submit feedback" at bounding box center [501, 294] width 68 height 17
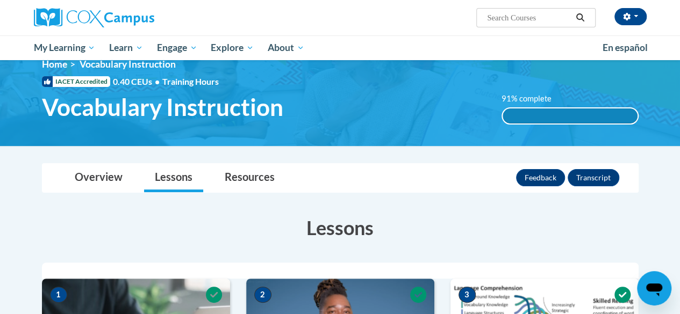
scroll to position [0, 0]
